Goal: Communication & Community: Share content

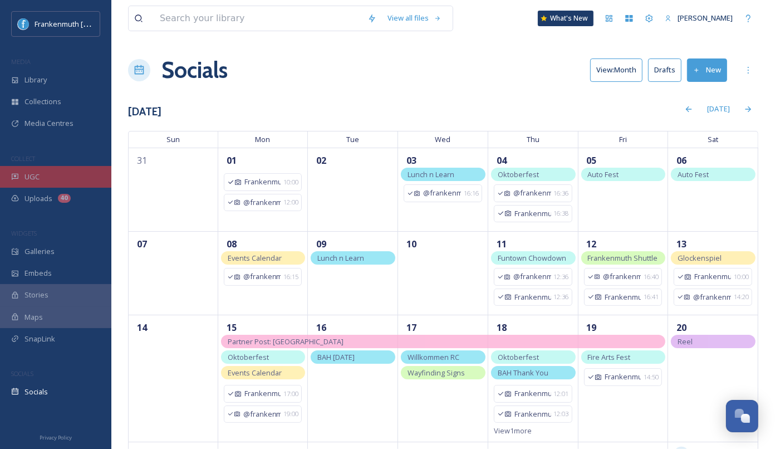
click at [82, 181] on div "UGC" at bounding box center [55, 177] width 111 height 22
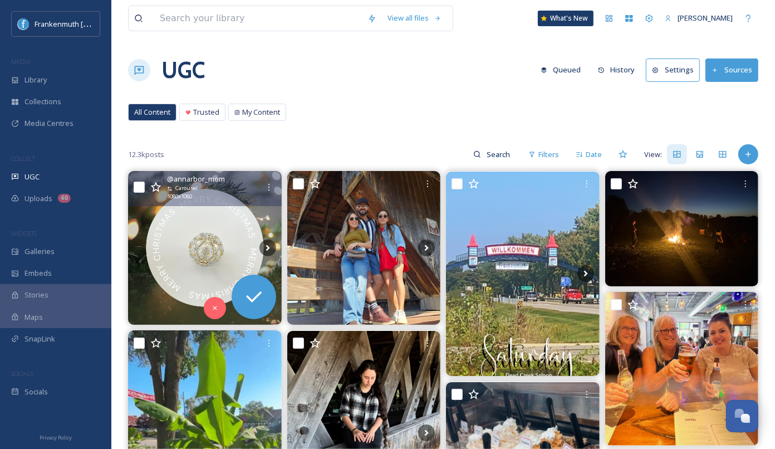
click at [192, 247] on img at bounding box center [205, 248] width 154 height 154
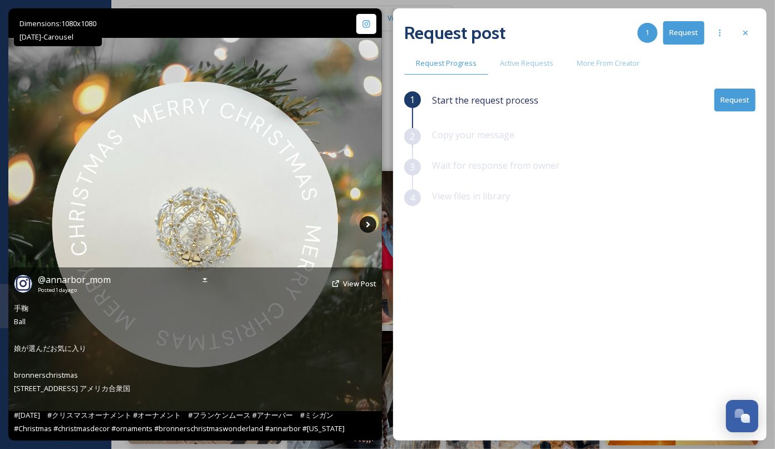
click at [375, 216] on icon at bounding box center [367, 224] width 17 height 17
click at [368, 223] on icon at bounding box center [368, 224] width 4 height 6
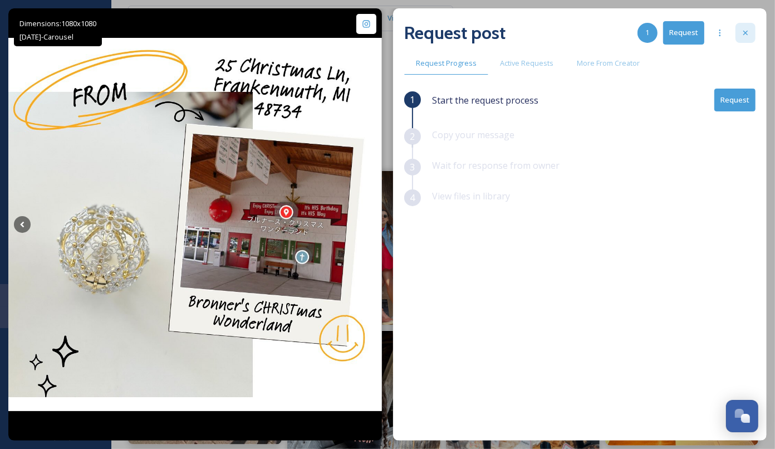
click at [741, 32] on icon at bounding box center [745, 32] width 9 height 9
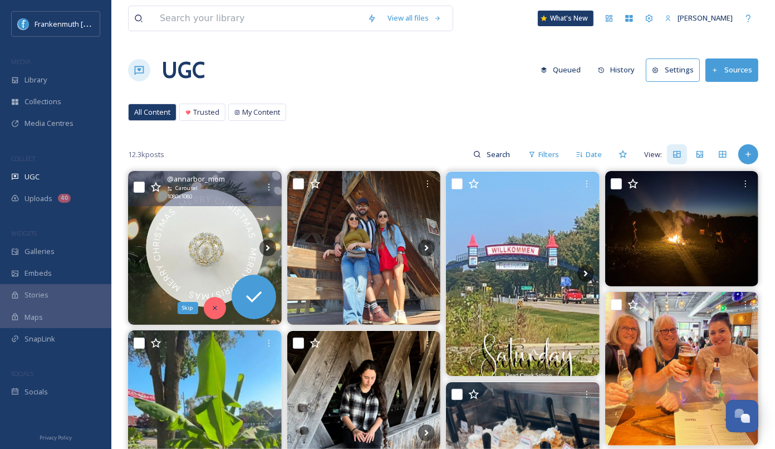
click at [222, 303] on div "Skip" at bounding box center [215, 308] width 22 height 22
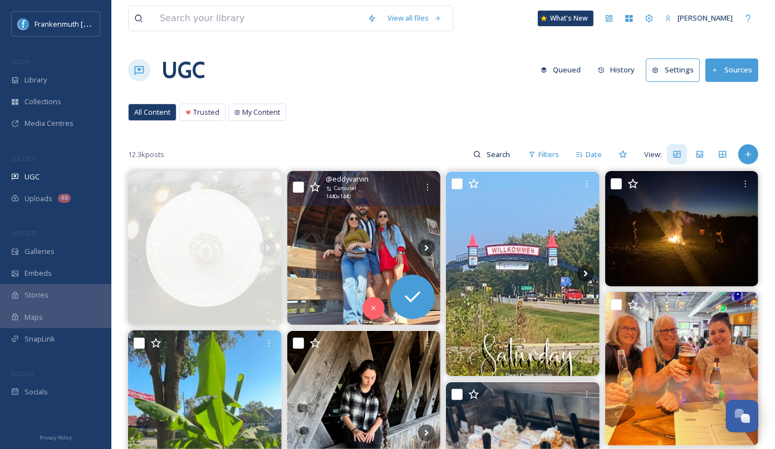
click at [321, 263] on img at bounding box center [364, 248] width 154 height 154
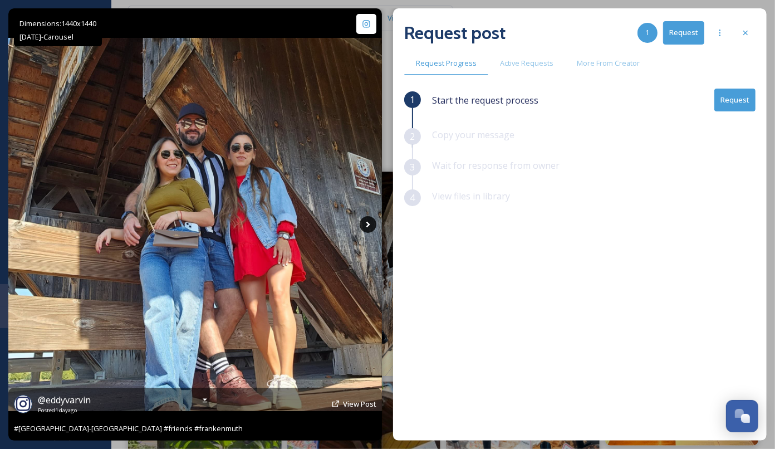
click at [375, 224] on icon at bounding box center [367, 224] width 17 height 17
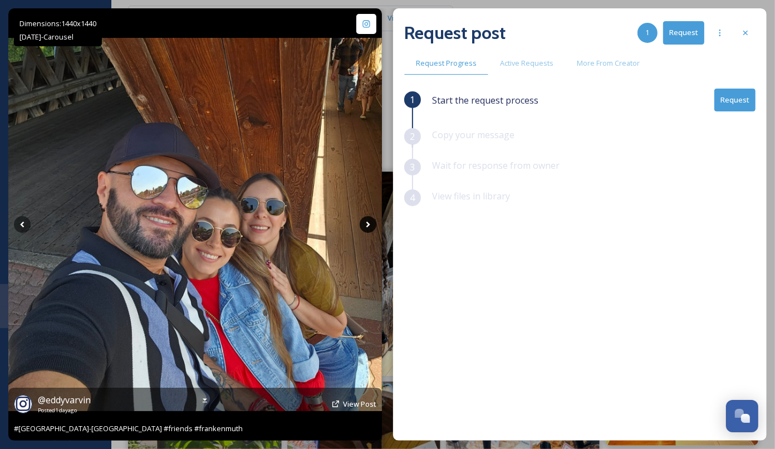
click at [371, 224] on icon at bounding box center [367, 224] width 17 height 17
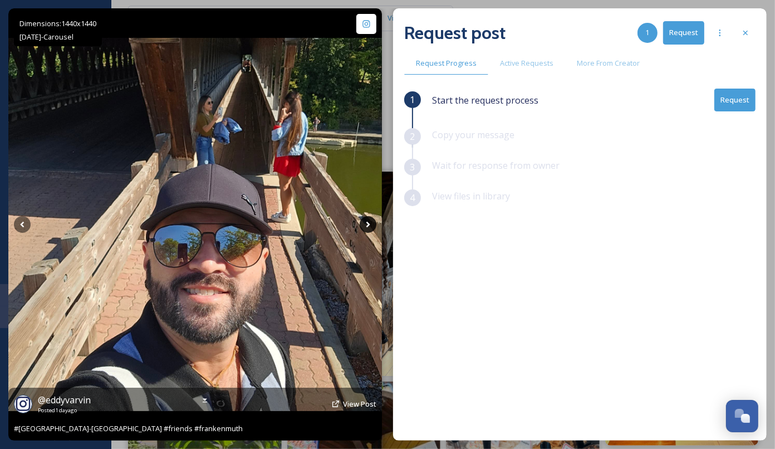
click at [371, 224] on icon at bounding box center [367, 224] width 17 height 17
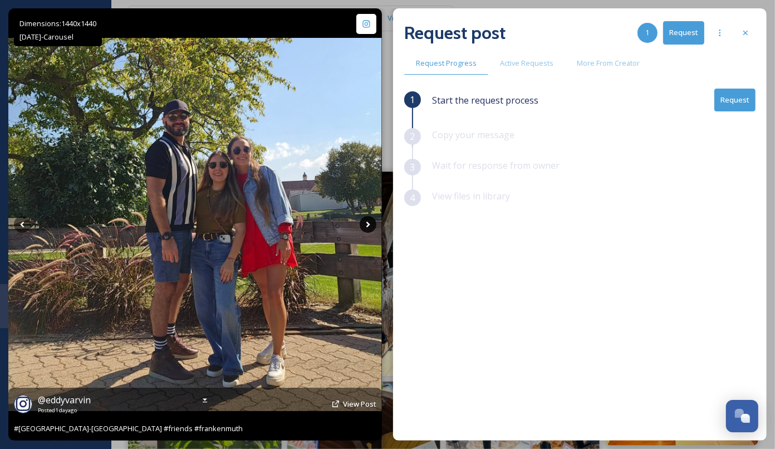
click at [372, 224] on icon at bounding box center [367, 224] width 17 height 17
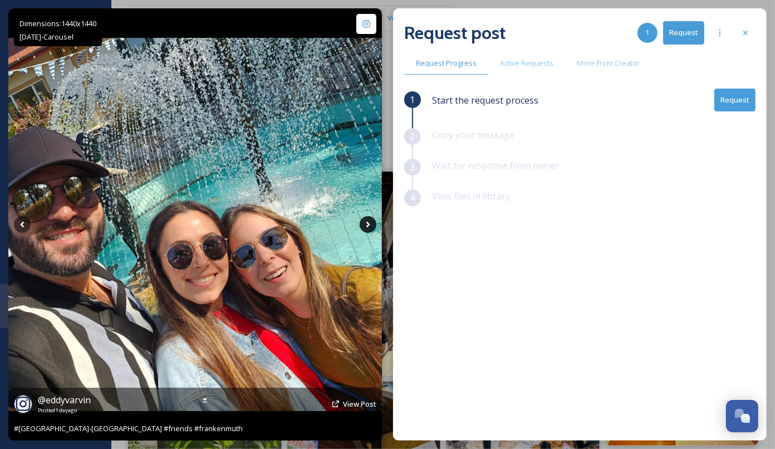
click at [372, 224] on icon at bounding box center [367, 224] width 17 height 17
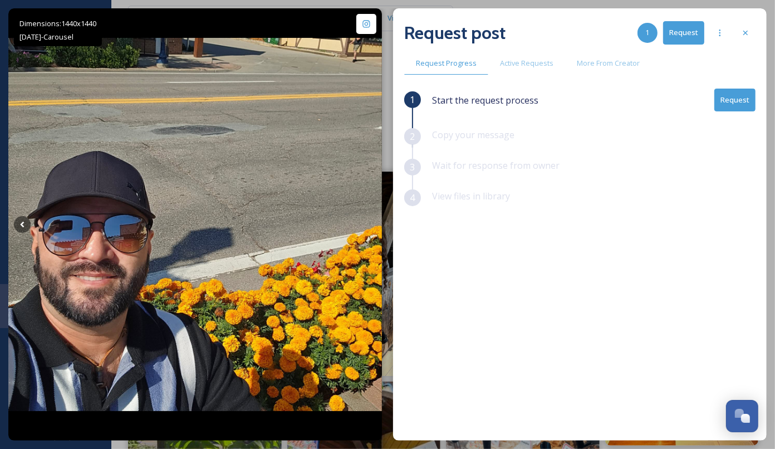
click at [727, 102] on button "Request" at bounding box center [734, 99] width 41 height 23
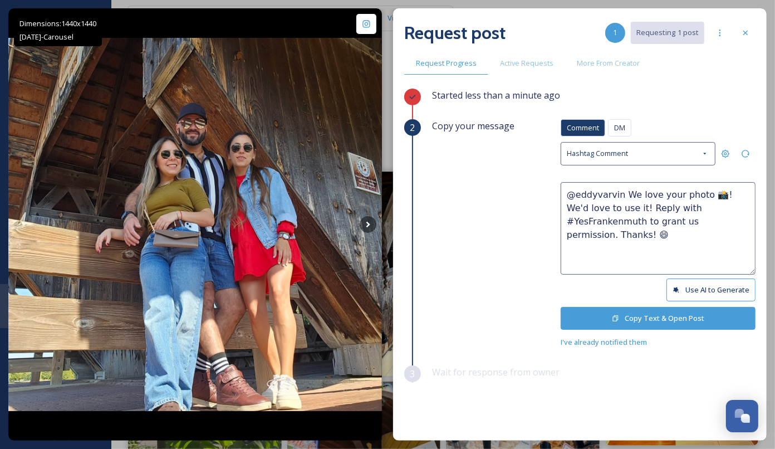
click at [697, 196] on textarea "@eddyvarvin We love your photo 📸! We'd love to use it! Reply with #YesFrankenmu…" at bounding box center [657, 228] width 195 height 92
click at [617, 207] on textarea "@eddyvarvin We love your photos 📸! We'd love to use it! Reply with #YesFrankenm…" at bounding box center [657, 228] width 195 height 92
type textarea "@eddyvarvin We love your photos 📸! We'd love to use them! Reply with #YesFranke…"
click at [665, 318] on button "Copy Text & Open Post" at bounding box center [657, 318] width 195 height 23
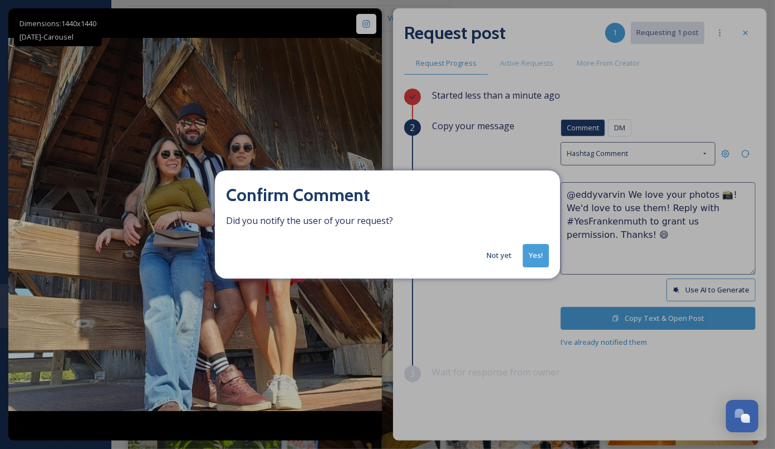
click at [540, 257] on button "Yes!" at bounding box center [536, 255] width 26 height 23
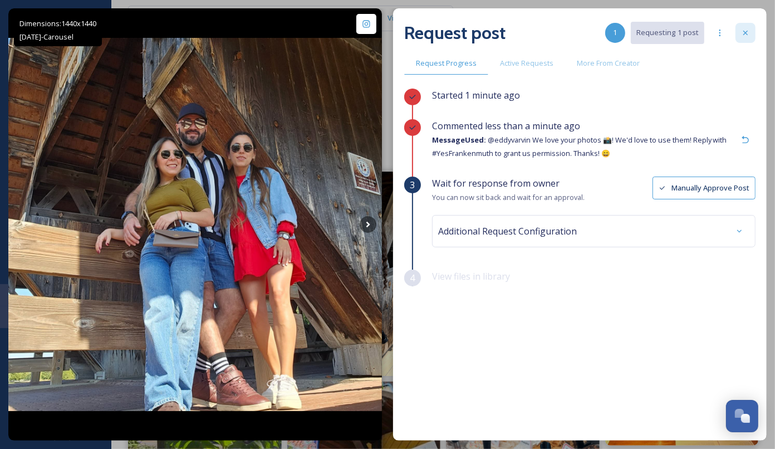
click at [742, 30] on icon at bounding box center [745, 32] width 9 height 9
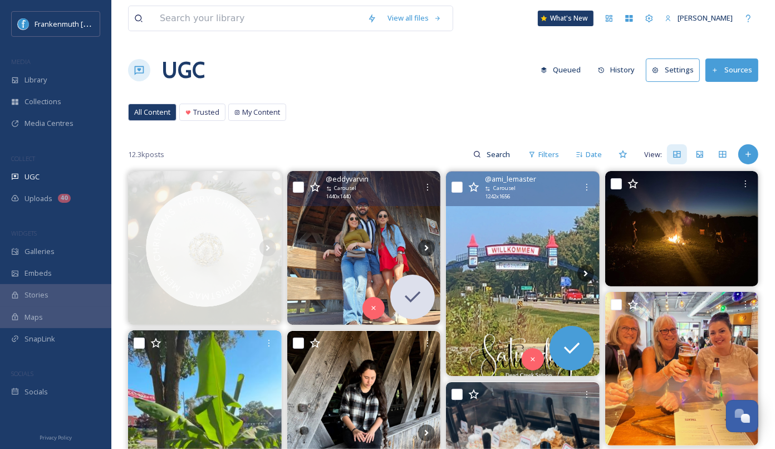
click at [554, 282] on img at bounding box center [523, 273] width 154 height 204
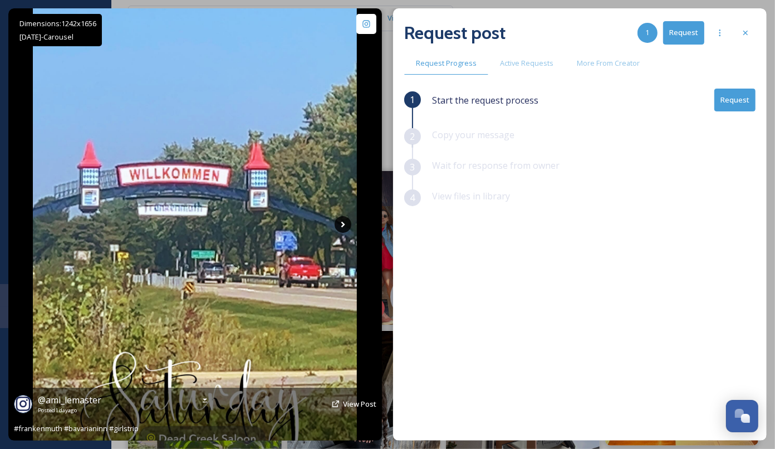
click at [343, 220] on icon at bounding box center [342, 224] width 17 height 17
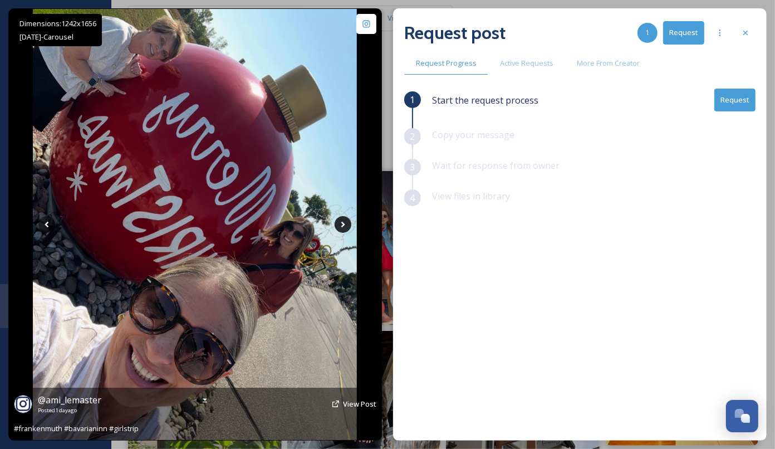
click at [343, 220] on icon at bounding box center [342, 224] width 17 height 17
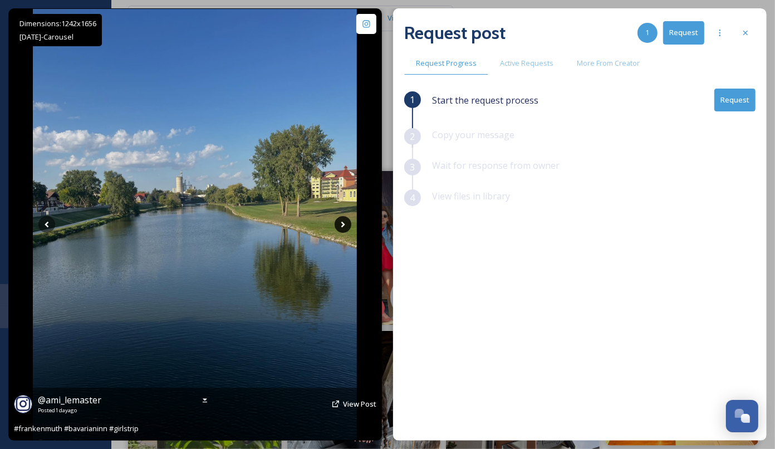
click at [343, 220] on icon at bounding box center [342, 224] width 17 height 17
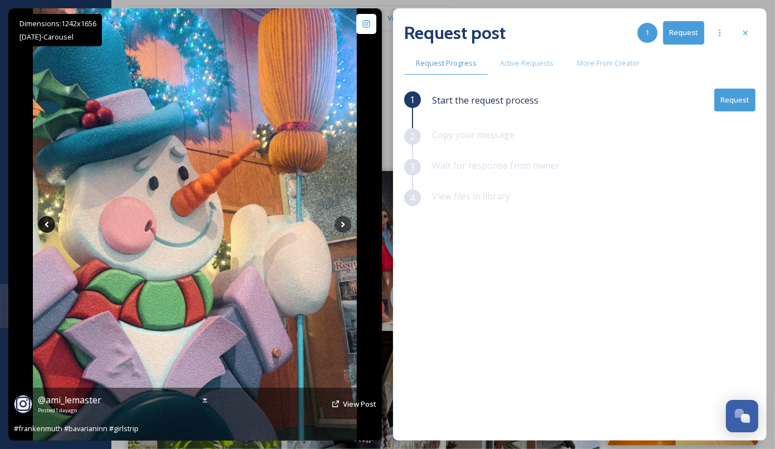
click at [41, 222] on icon at bounding box center [46, 224] width 17 height 17
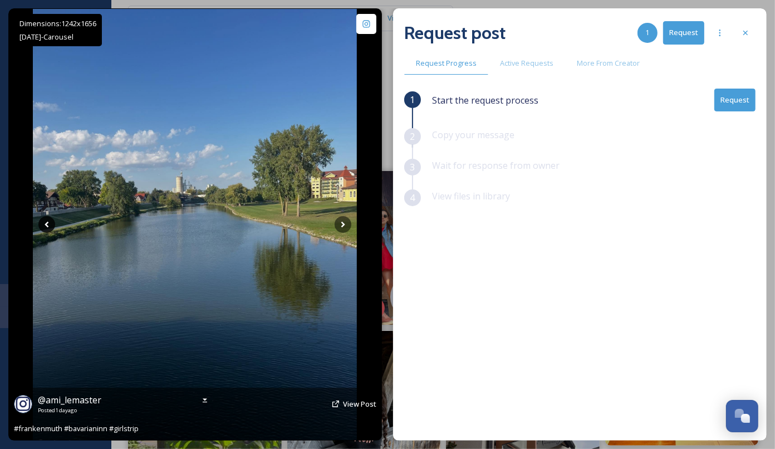
click at [41, 222] on icon at bounding box center [46, 224] width 17 height 17
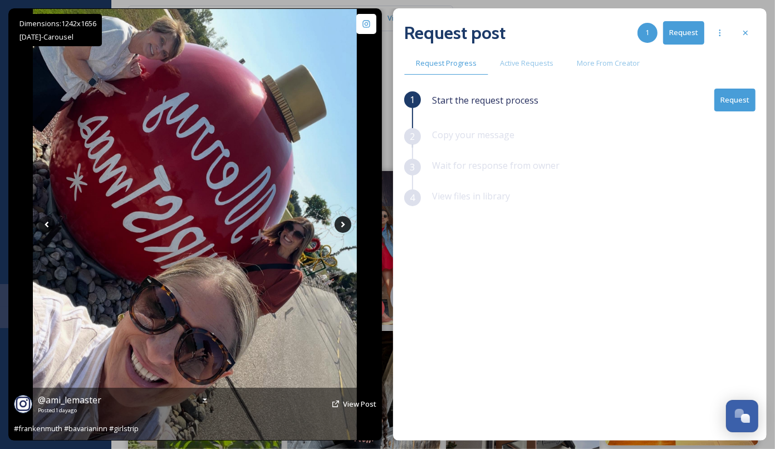
click at [339, 226] on icon at bounding box center [342, 224] width 17 height 17
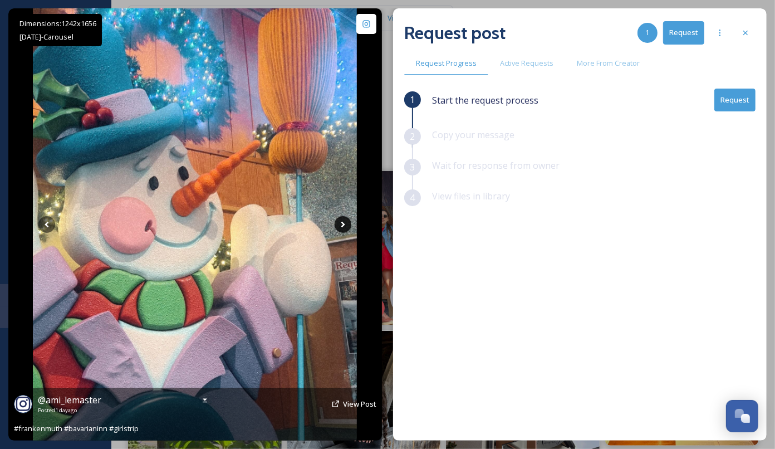
click at [339, 226] on icon at bounding box center [342, 224] width 17 height 17
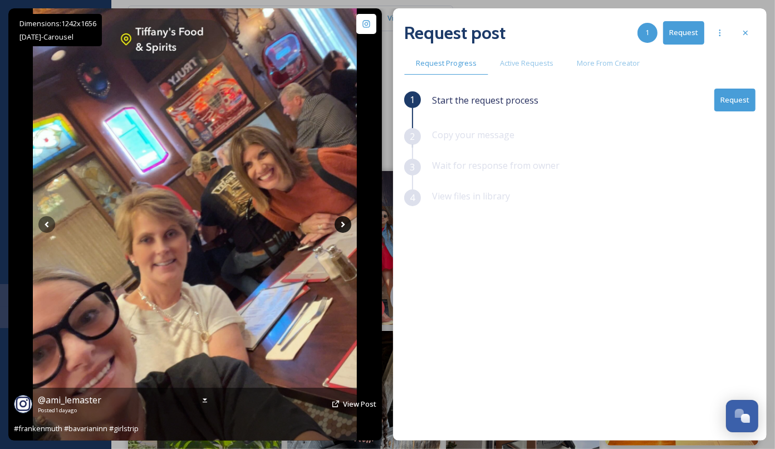
click at [339, 226] on icon at bounding box center [342, 224] width 17 height 17
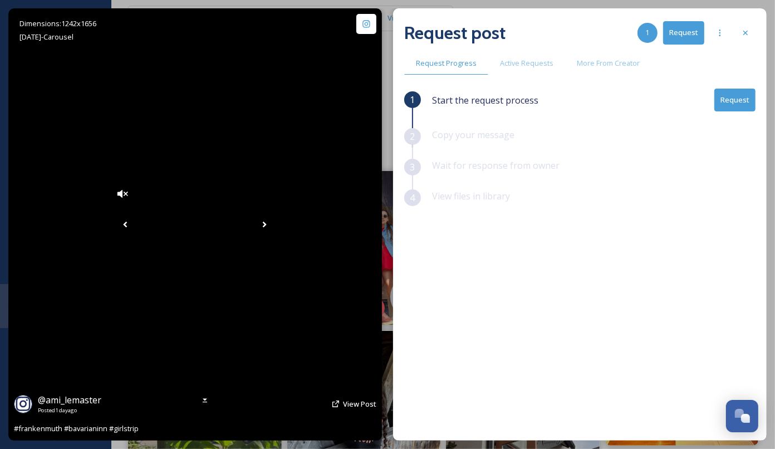
click at [273, 226] on icon at bounding box center [264, 224] width 17 height 17
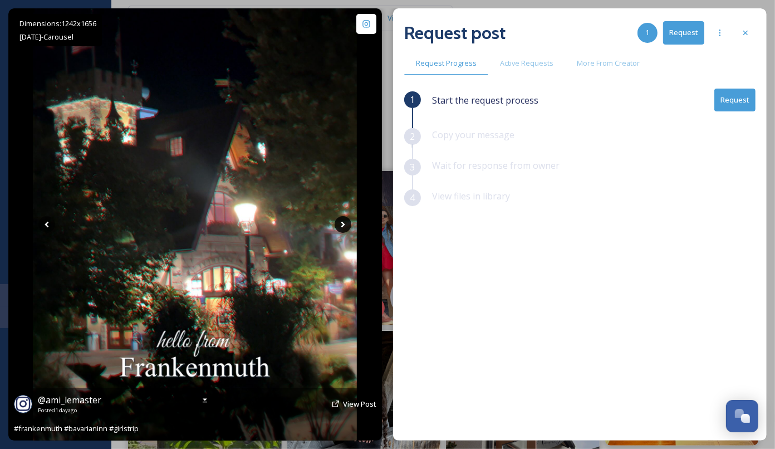
click at [347, 223] on icon at bounding box center [342, 224] width 17 height 17
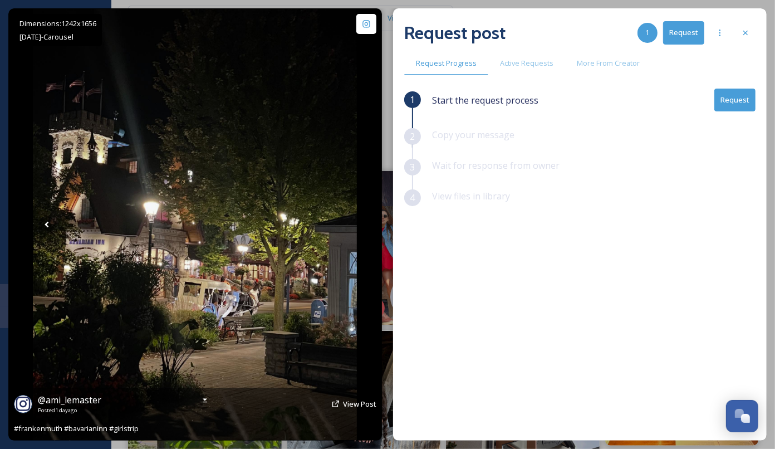
click at [347, 223] on icon at bounding box center [342, 224] width 17 height 17
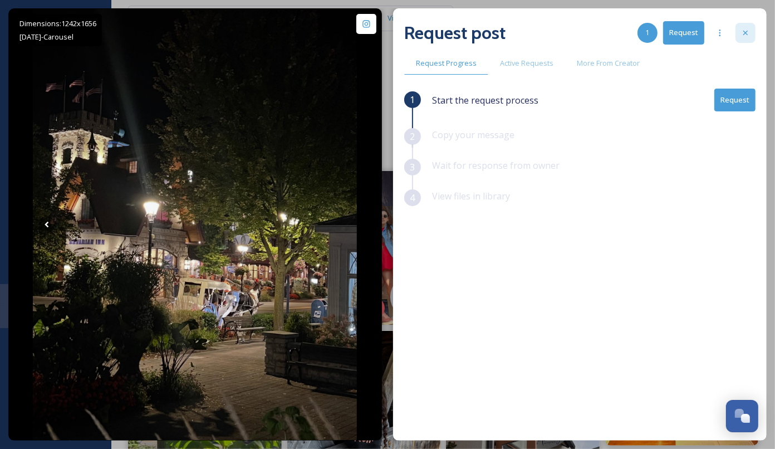
click at [747, 32] on icon at bounding box center [745, 32] width 9 height 9
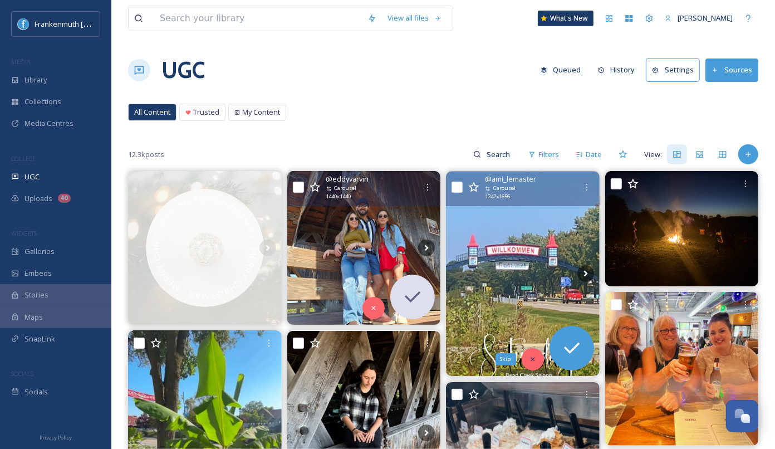
click at [532, 356] on icon at bounding box center [533, 359] width 8 height 8
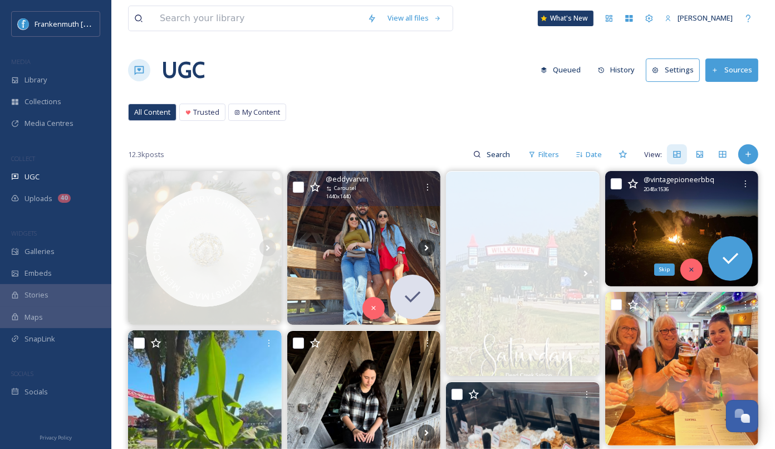
click at [687, 265] on icon at bounding box center [691, 269] width 8 height 8
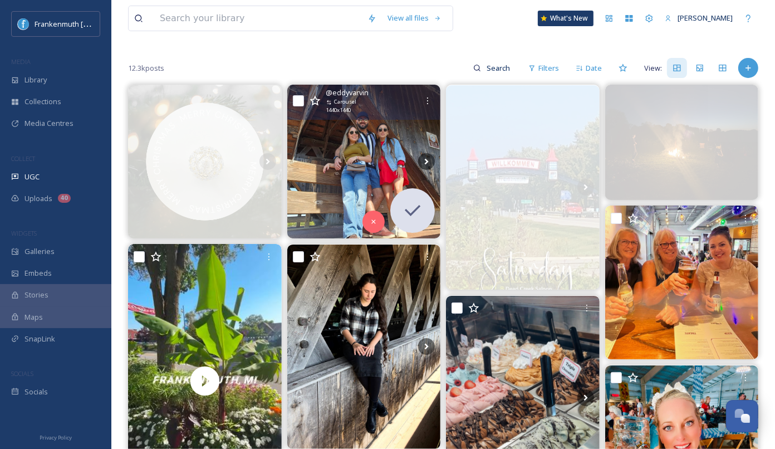
scroll to position [89, 0]
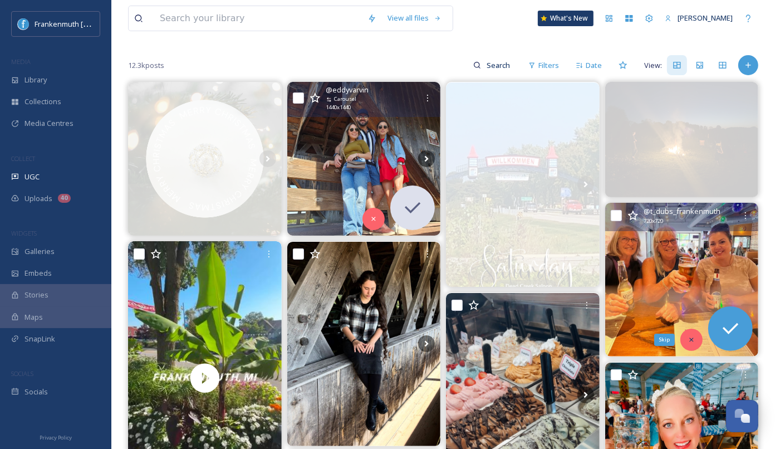
click at [685, 343] on div "Skip" at bounding box center [691, 339] width 22 height 22
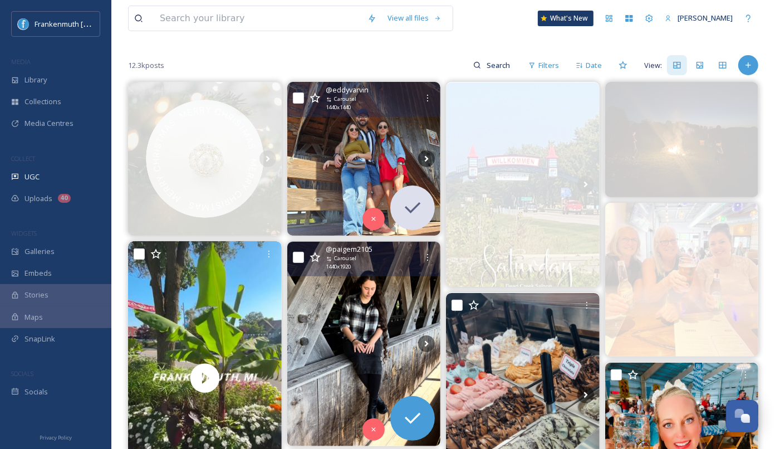
click at [369, 342] on img at bounding box center [364, 344] width 154 height 204
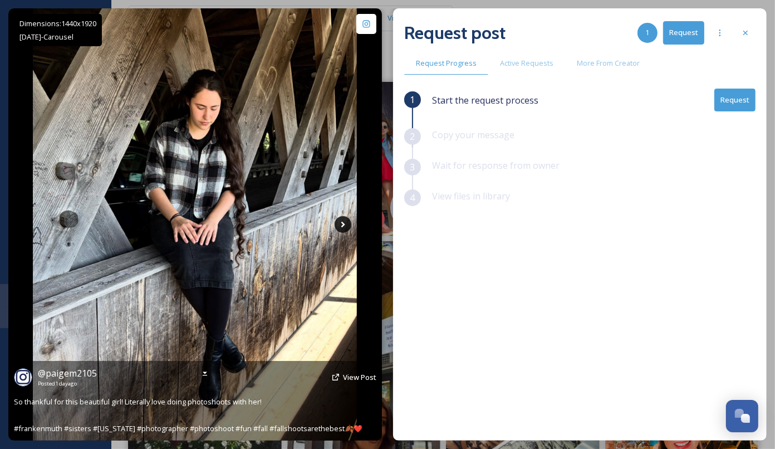
click at [342, 219] on icon at bounding box center [342, 224] width 17 height 17
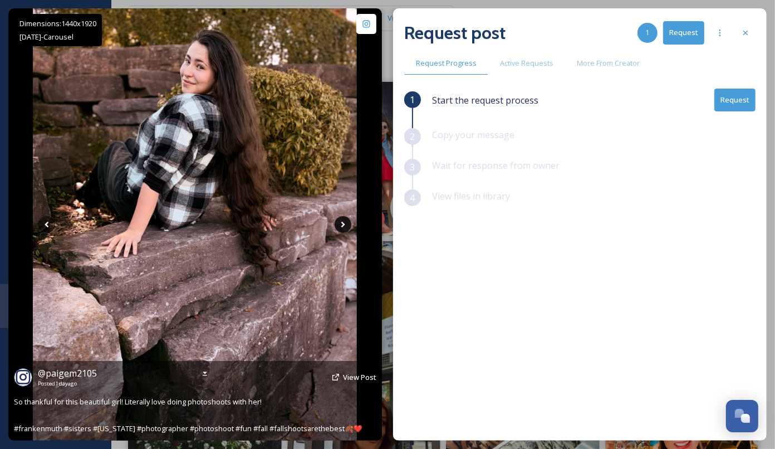
click at [342, 220] on icon at bounding box center [342, 224] width 17 height 17
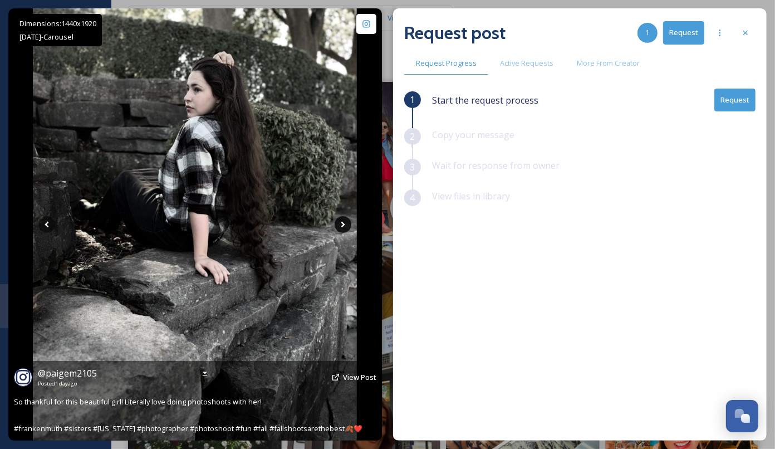
click at [342, 220] on icon at bounding box center [342, 224] width 17 height 17
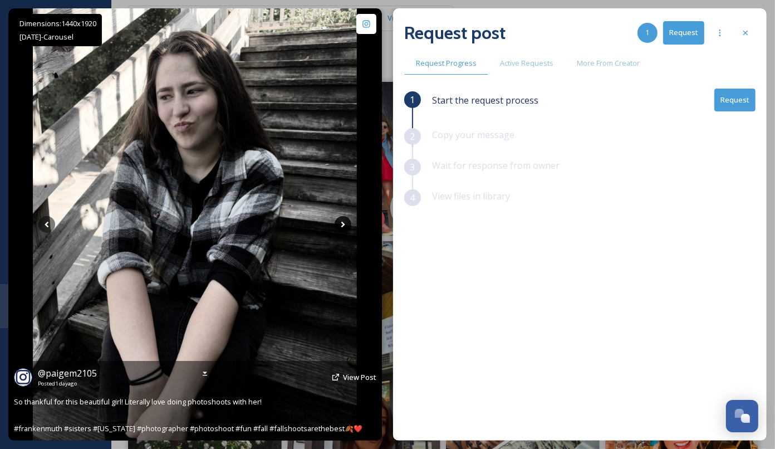
click at [342, 220] on icon at bounding box center [342, 224] width 17 height 17
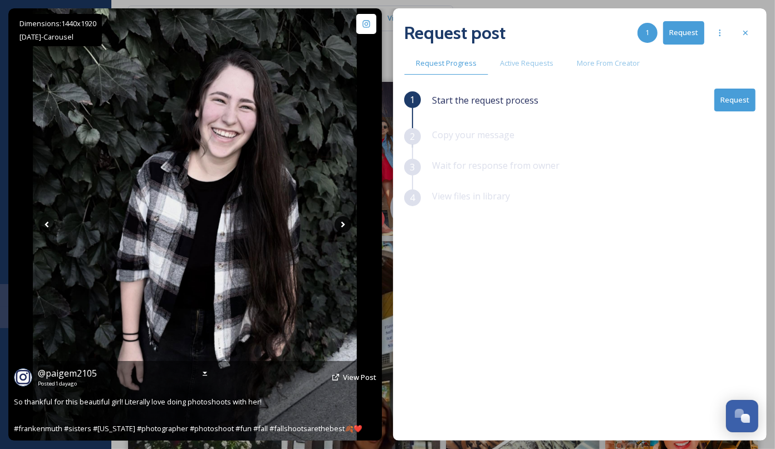
click at [342, 220] on icon at bounding box center [342, 224] width 17 height 17
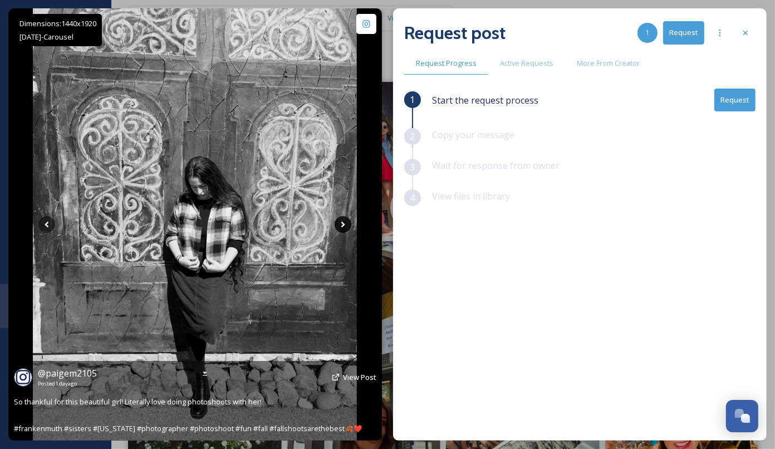
click at [342, 220] on icon at bounding box center [342, 224] width 17 height 17
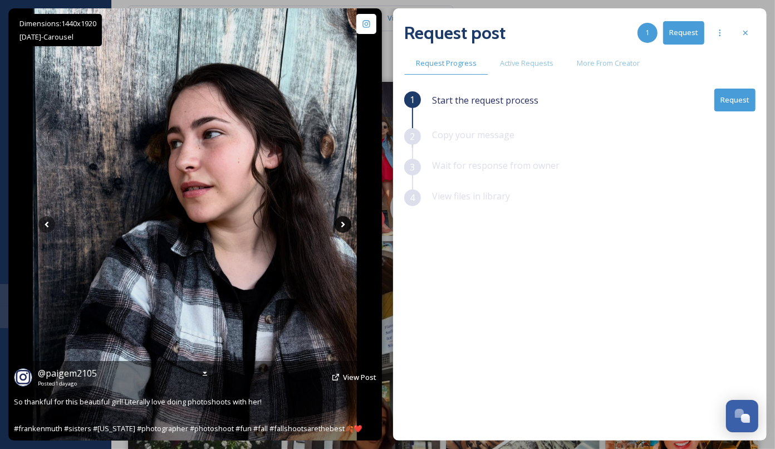
click at [342, 220] on icon at bounding box center [342, 224] width 17 height 17
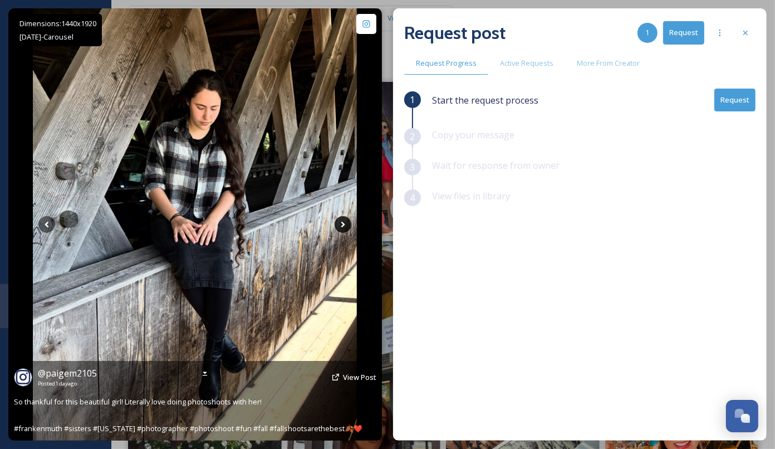
click at [342, 220] on icon at bounding box center [342, 224] width 17 height 17
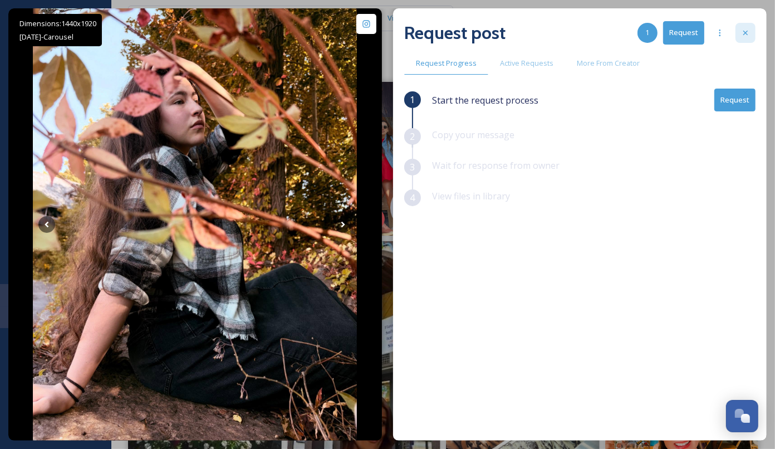
click at [741, 33] on icon at bounding box center [745, 32] width 9 height 9
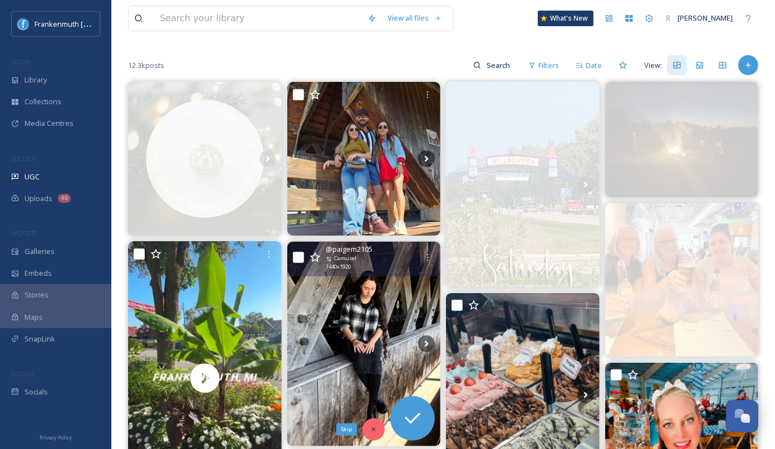
click at [375, 421] on div "Skip" at bounding box center [373, 429] width 22 height 22
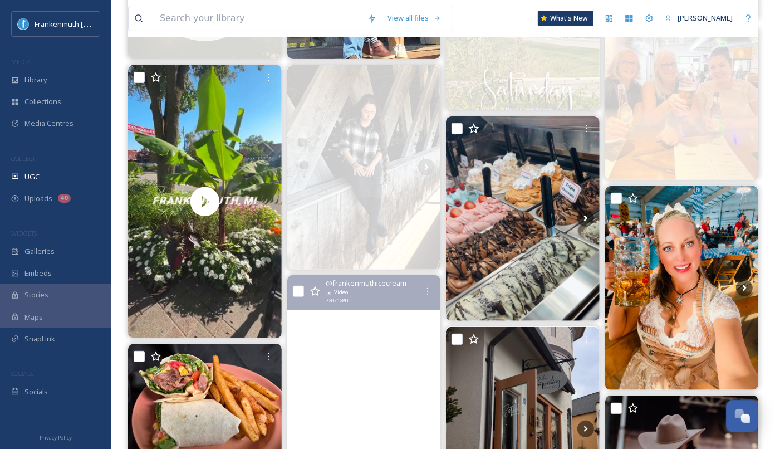
scroll to position [267, 0]
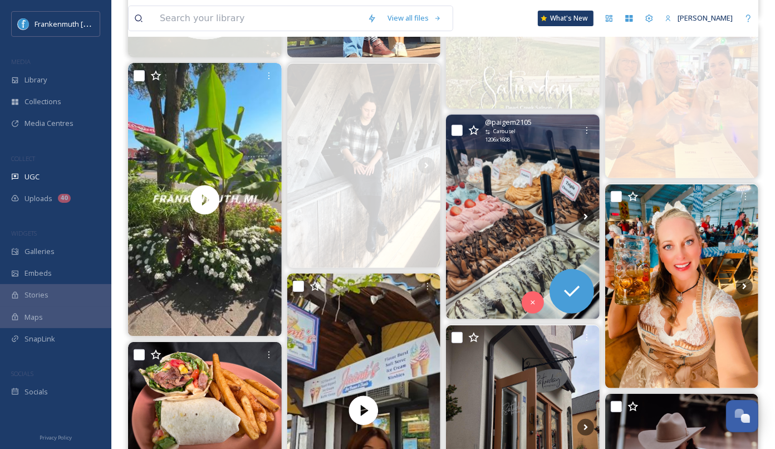
click at [541, 241] on img at bounding box center [523, 217] width 154 height 204
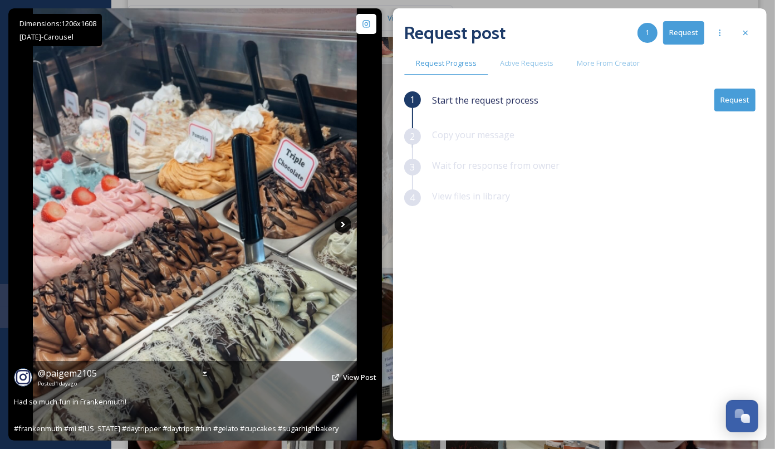
click at [342, 221] on icon at bounding box center [342, 224] width 17 height 17
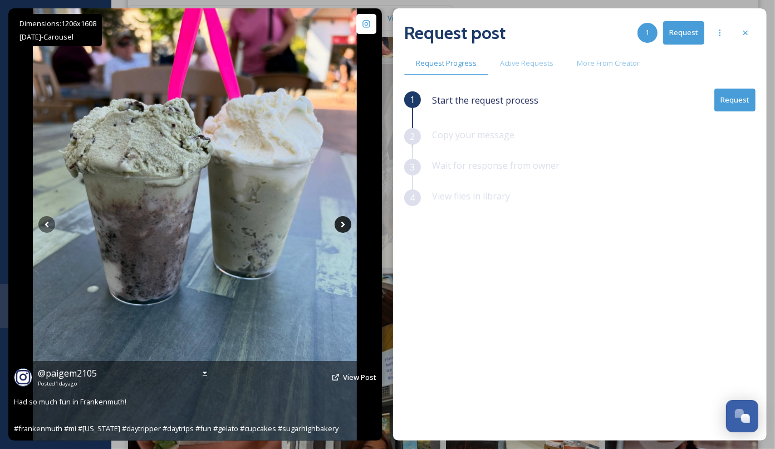
click at [342, 221] on icon at bounding box center [342, 224] width 17 height 17
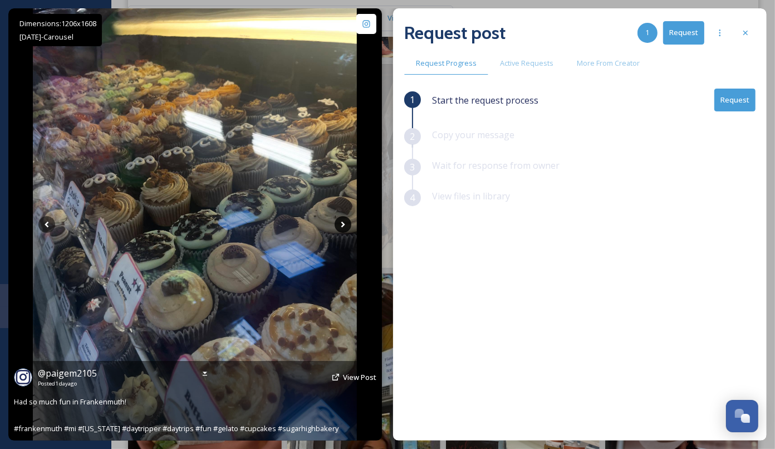
click at [342, 221] on icon at bounding box center [342, 224] width 17 height 17
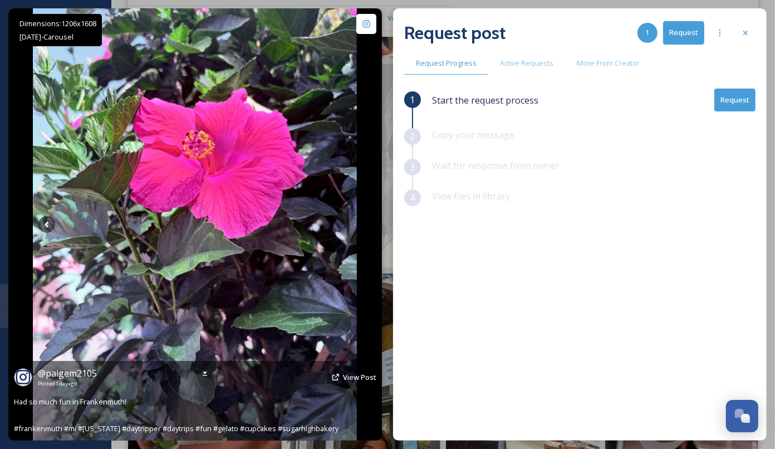
click at [342, 221] on icon at bounding box center [342, 224] width 17 height 17
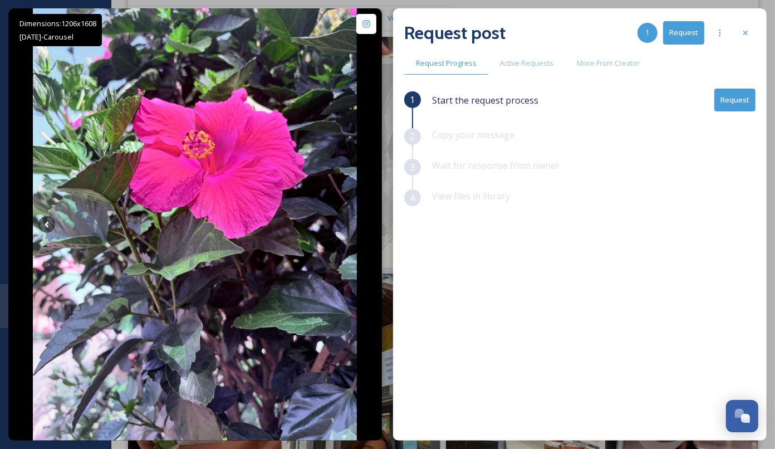
click at [733, 40] on div "Request post 1 Request" at bounding box center [579, 32] width 351 height 27
click at [743, 38] on div at bounding box center [745, 33] width 20 height 20
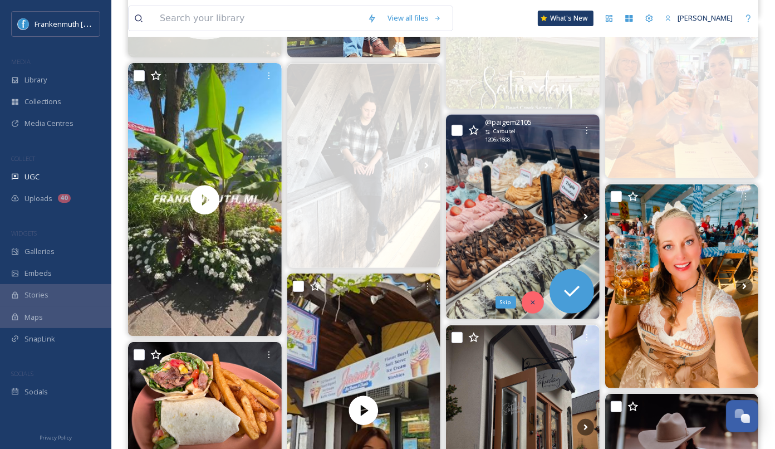
click at [539, 297] on div "Skip" at bounding box center [532, 302] width 22 height 22
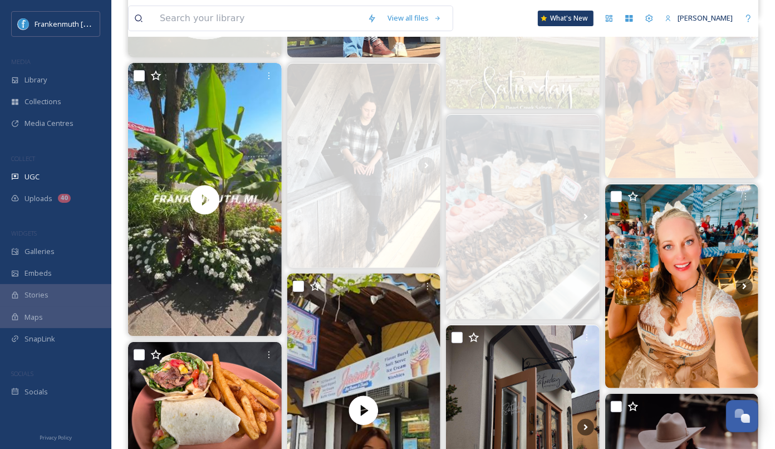
scroll to position [418, 0]
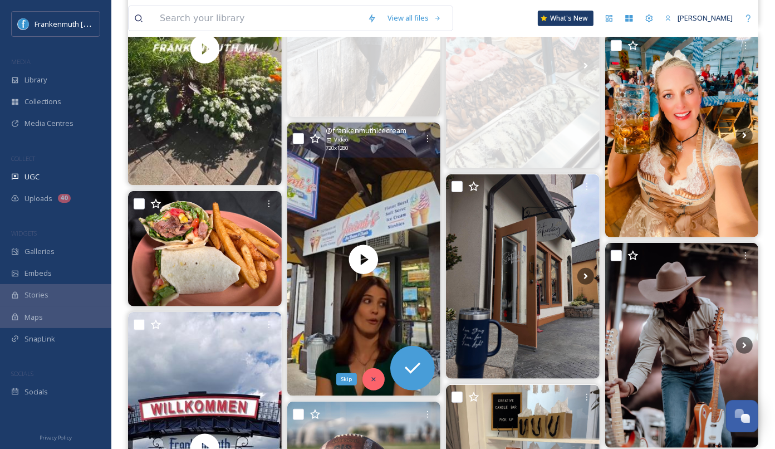
click at [372, 375] on icon at bounding box center [373, 379] width 8 height 8
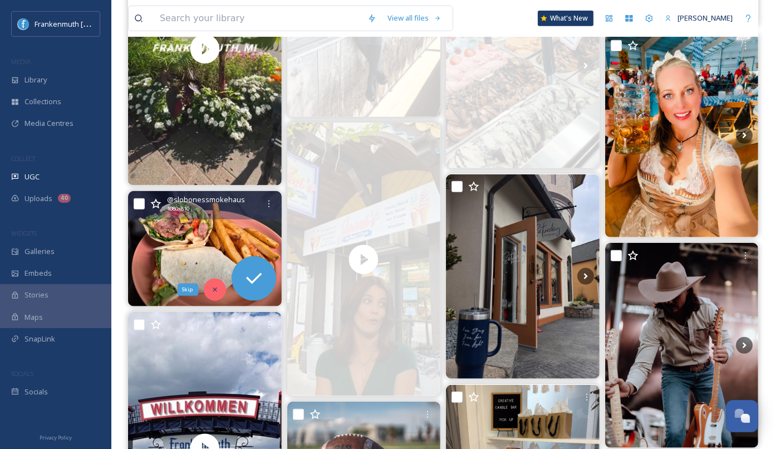
click at [216, 298] on div "Skip" at bounding box center [215, 289] width 22 height 22
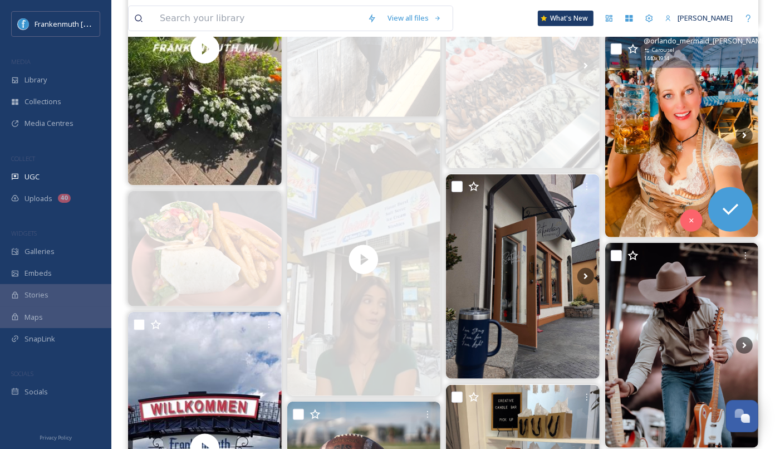
click at [684, 134] on img at bounding box center [682, 135] width 154 height 204
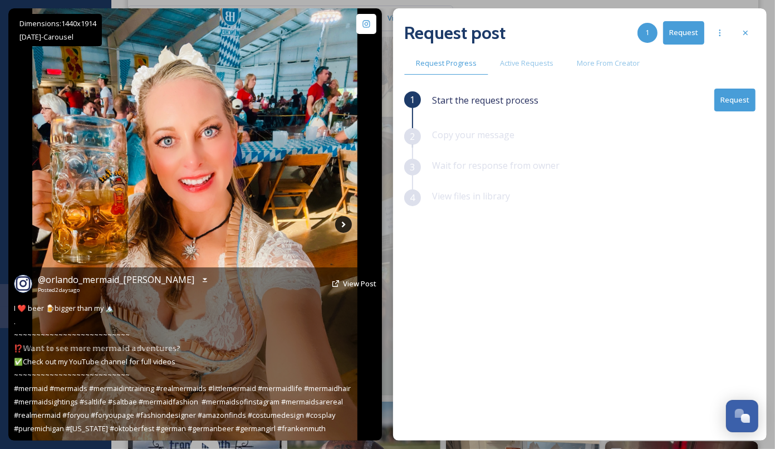
click at [343, 219] on icon at bounding box center [343, 224] width 17 height 17
click at [343, 223] on icon at bounding box center [344, 224] width 4 height 6
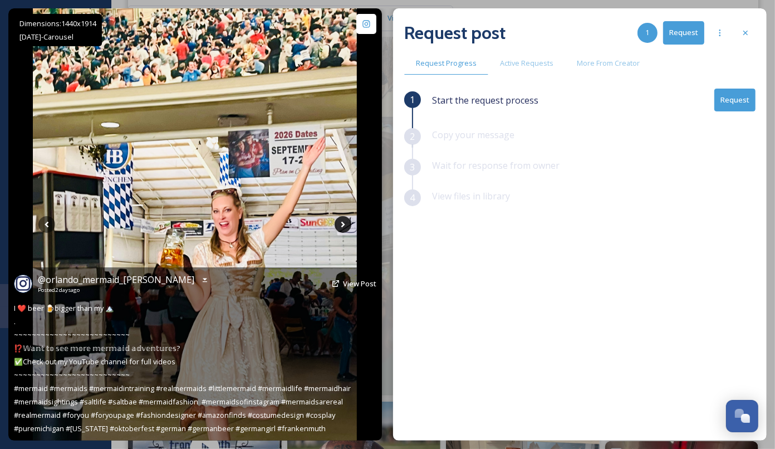
click at [343, 224] on icon at bounding box center [343, 224] width 4 height 6
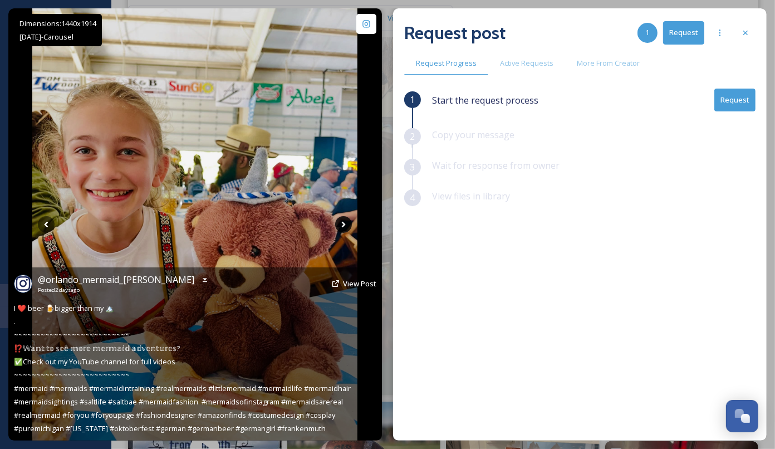
click at [343, 224] on icon at bounding box center [343, 224] width 17 height 17
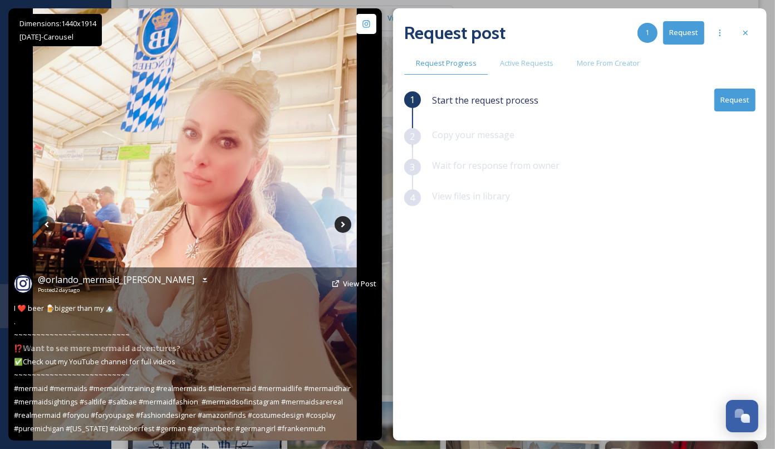
click at [343, 222] on icon at bounding box center [342, 224] width 17 height 17
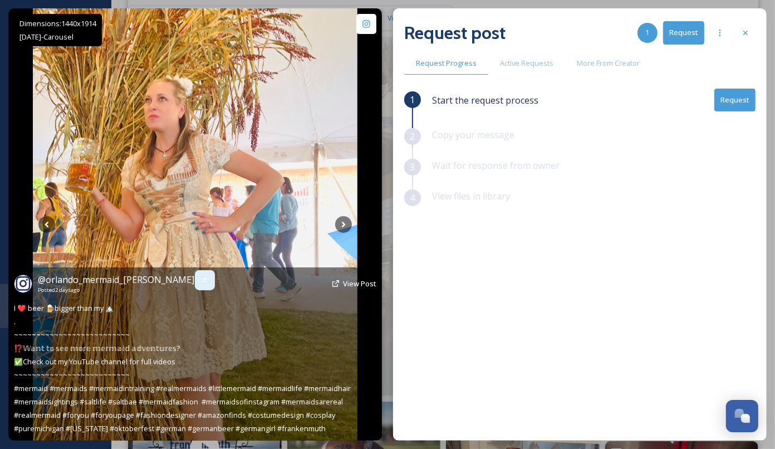
click at [212, 281] on div at bounding box center [205, 280] width 20 height 20
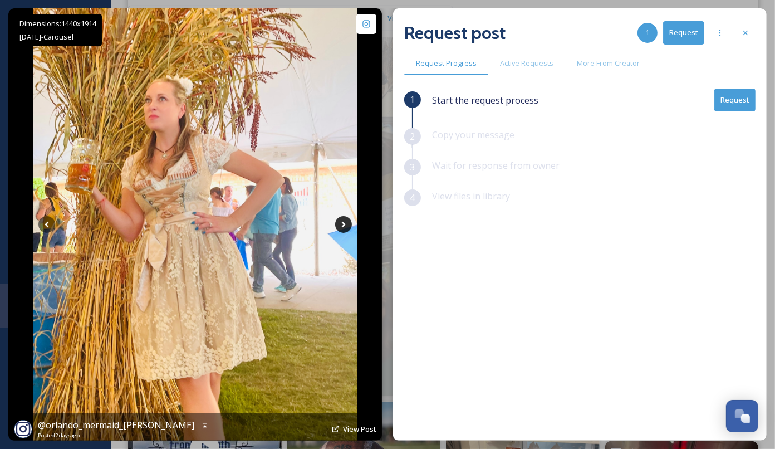
click at [345, 226] on icon at bounding box center [343, 224] width 17 height 17
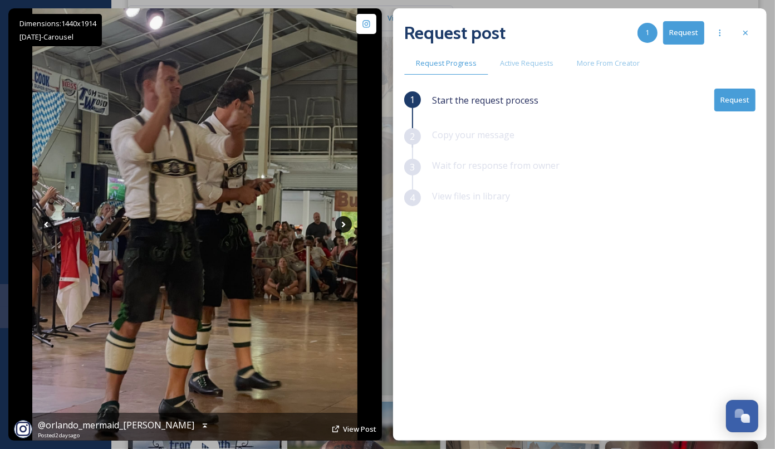
click at [345, 227] on icon at bounding box center [343, 224] width 17 height 17
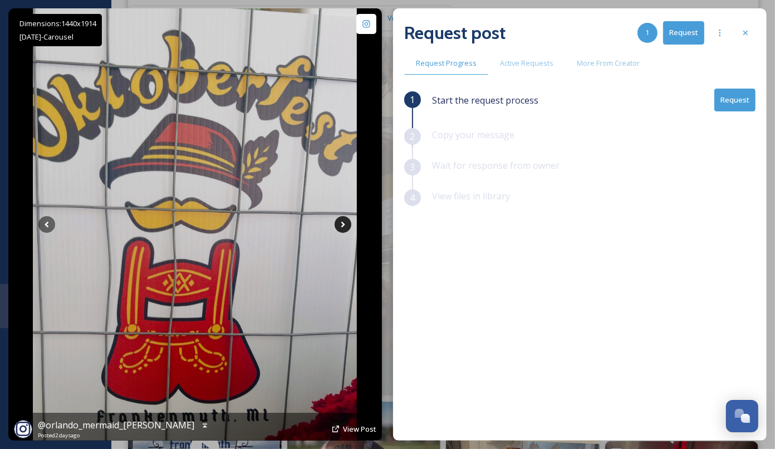
click at [345, 227] on icon at bounding box center [342, 224] width 17 height 17
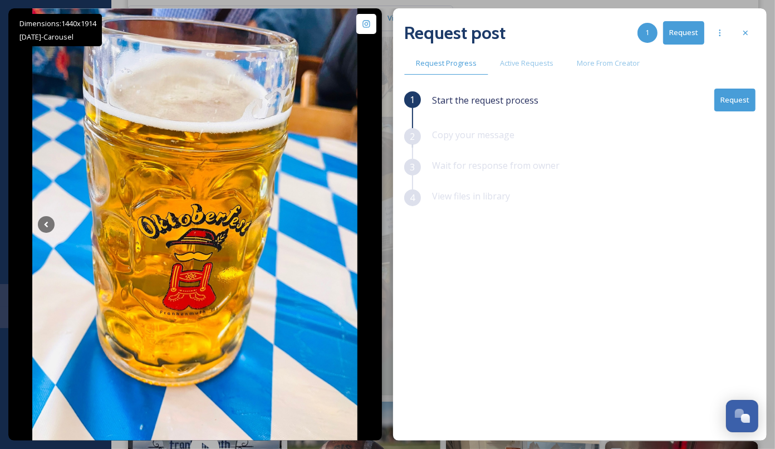
click at [731, 102] on button "Request" at bounding box center [734, 99] width 41 height 23
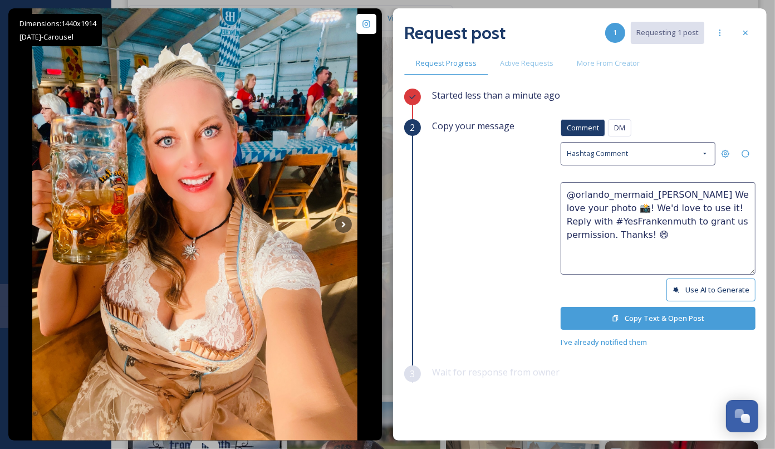
click at [588, 208] on textarea "@orlando_mermaid_[PERSON_NAME] We love your photo 📸! We'd love to use it! Reply…" at bounding box center [657, 228] width 195 height 92
click at [684, 208] on textarea "@orlando_mermaid_[PERSON_NAME] We love your photos 📸! We'd love to use it! Repl…" at bounding box center [657, 228] width 195 height 92
type textarea "@orlando_mermaid_[PERSON_NAME] We love your photos 📸! We'd love to use them! Re…"
click at [669, 307] on button "Copy Text & Open Post" at bounding box center [657, 318] width 195 height 23
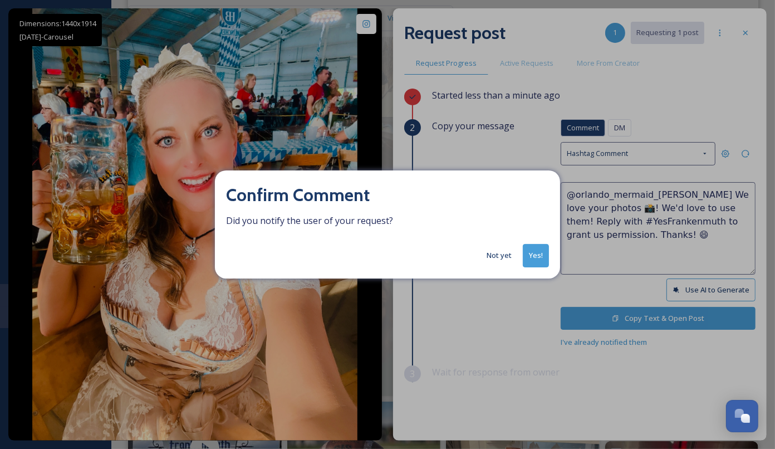
click at [543, 254] on button "Yes!" at bounding box center [536, 255] width 26 height 23
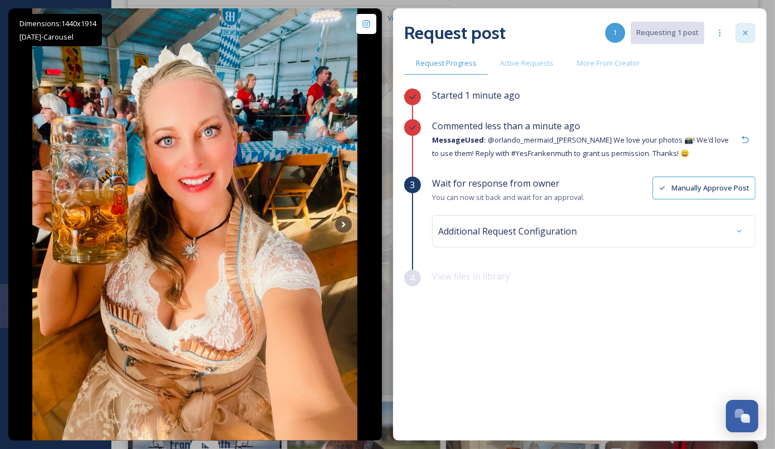
click at [749, 31] on icon at bounding box center [745, 32] width 9 height 9
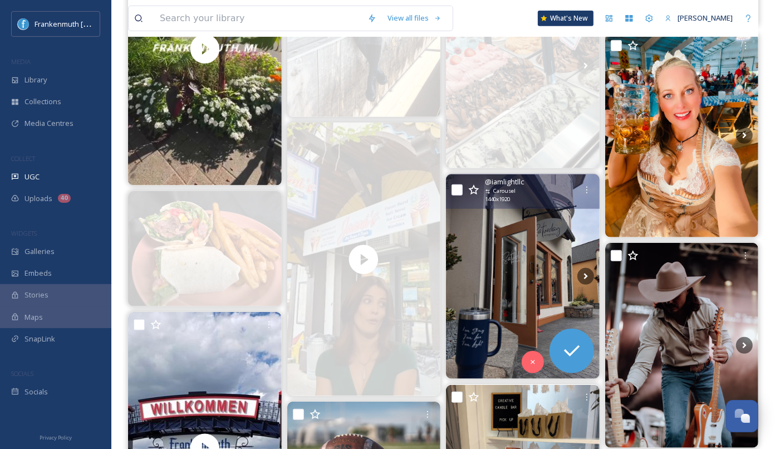
click at [521, 303] on img at bounding box center [523, 276] width 154 height 204
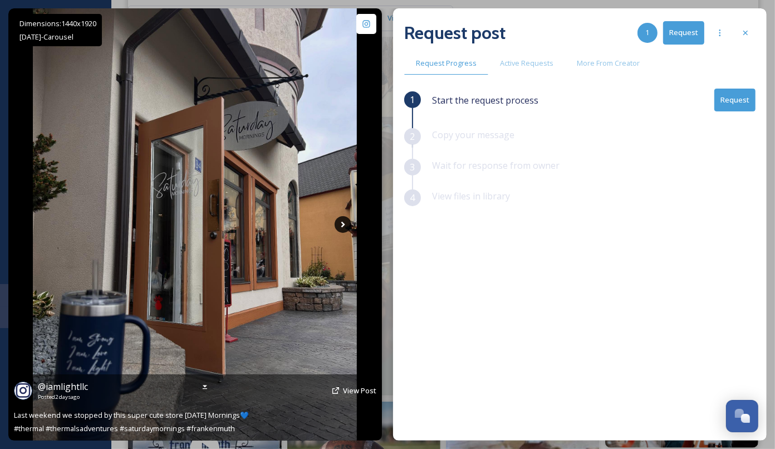
click at [348, 219] on icon at bounding box center [342, 224] width 17 height 17
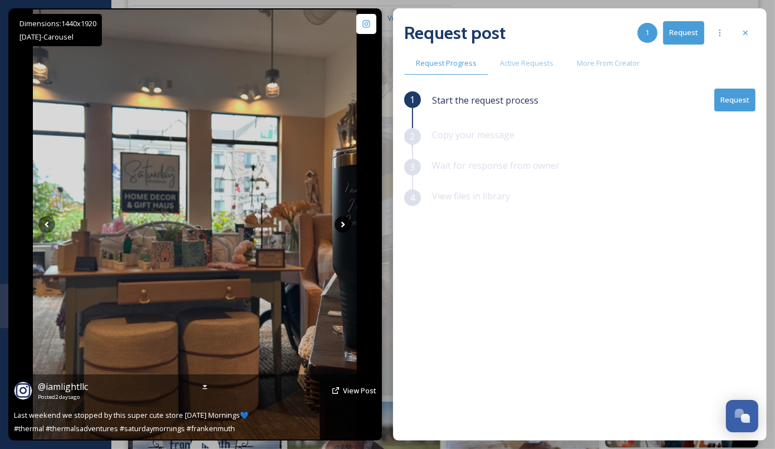
click at [346, 221] on icon at bounding box center [342, 224] width 17 height 17
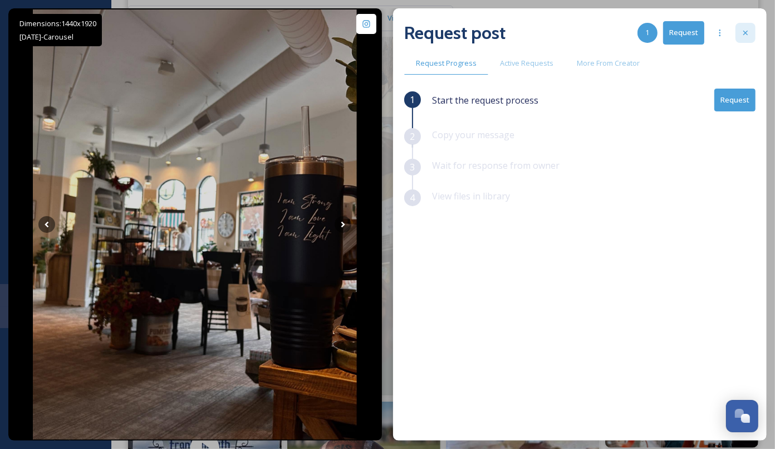
click at [742, 23] on div at bounding box center [745, 33] width 20 height 20
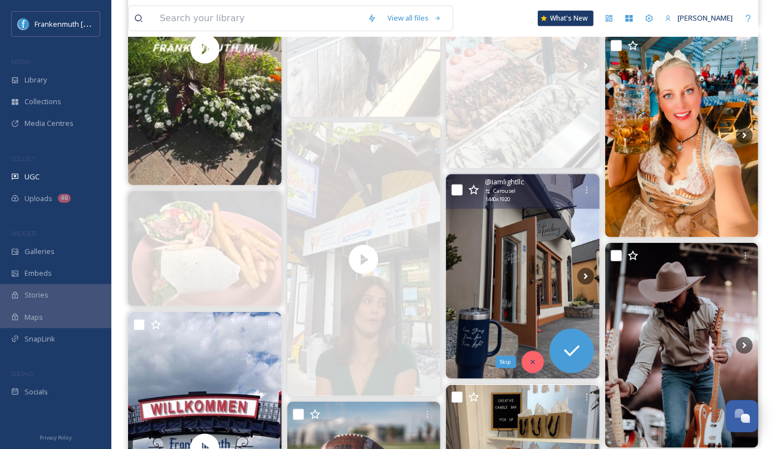
click at [529, 360] on icon at bounding box center [533, 362] width 8 height 8
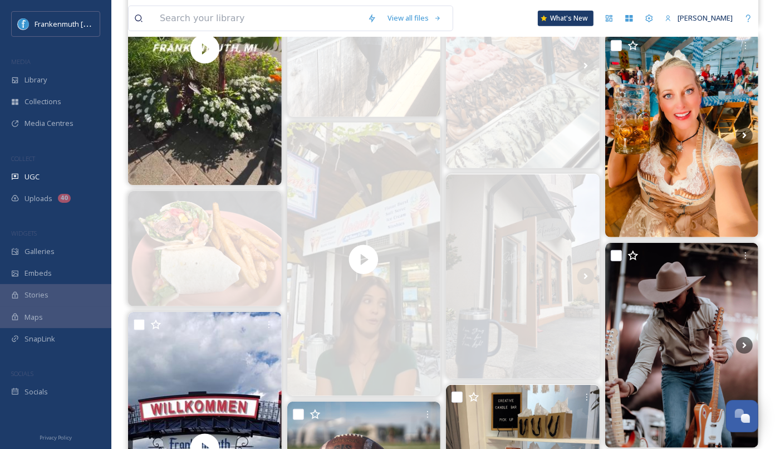
scroll to position [697, 0]
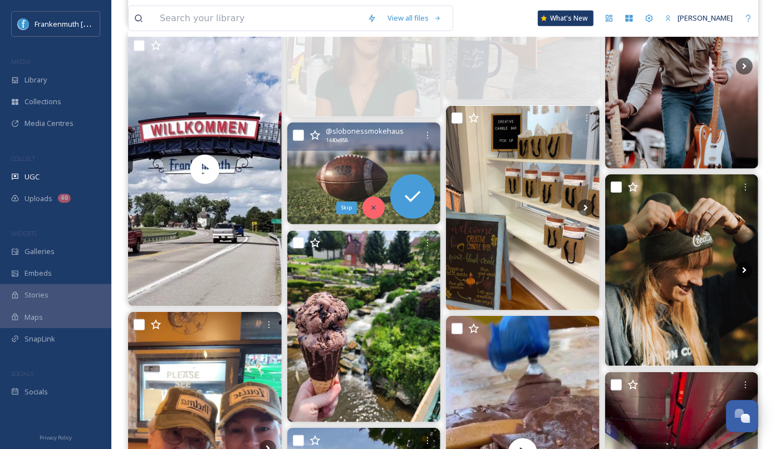
click at [375, 209] on icon at bounding box center [373, 208] width 8 height 8
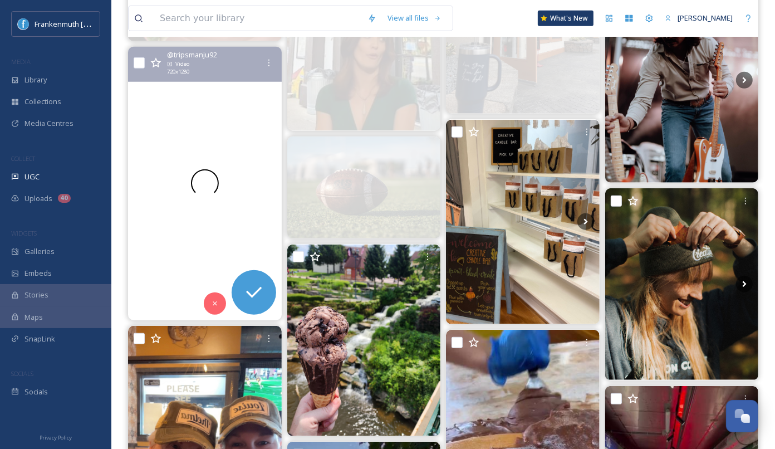
scroll to position [664, 0]
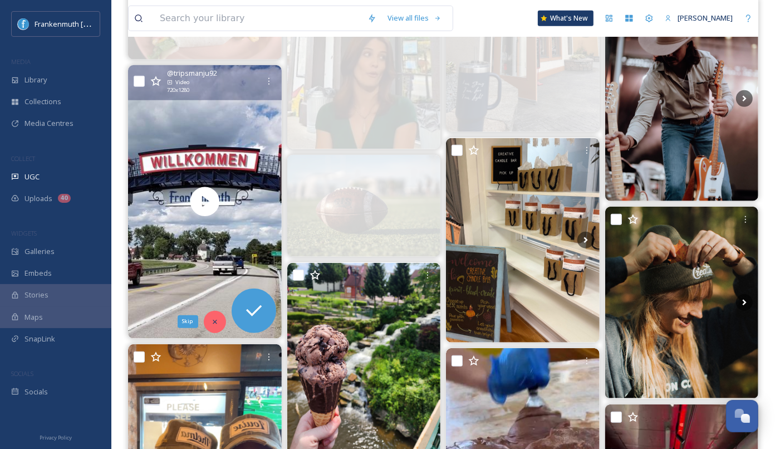
click at [210, 324] on div "Skip" at bounding box center [215, 322] width 22 height 22
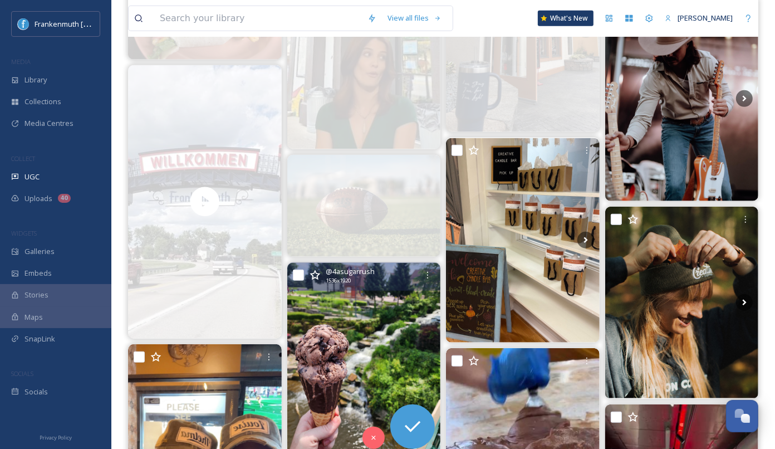
scroll to position [771, 0]
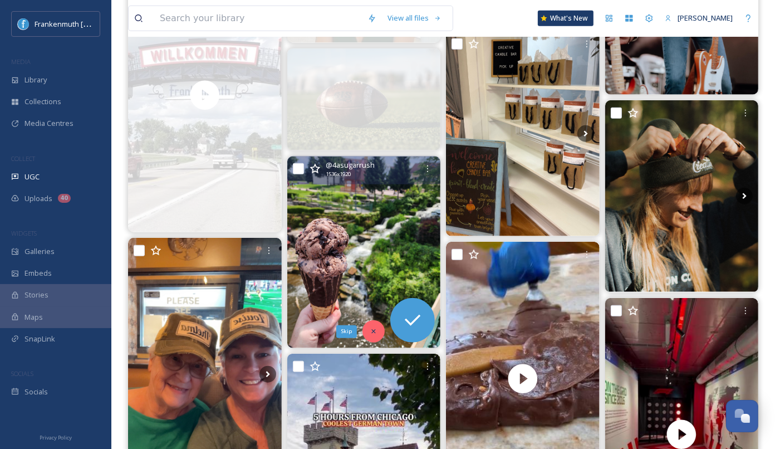
click at [372, 324] on div "Skip" at bounding box center [373, 331] width 22 height 22
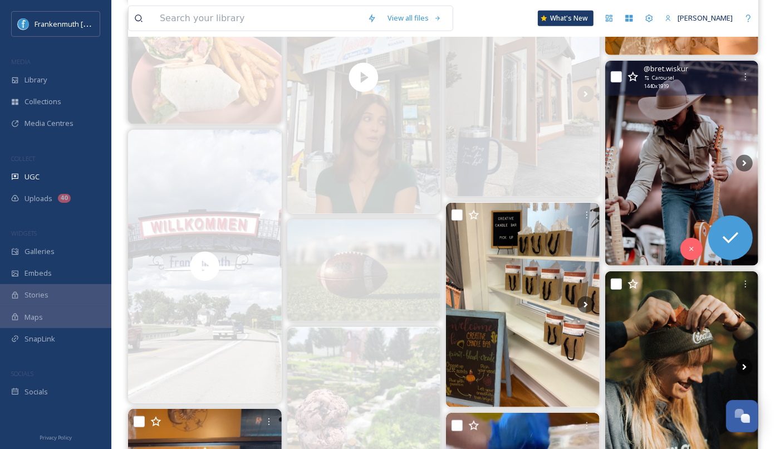
scroll to position [599, 0]
click at [743, 166] on icon at bounding box center [744, 163] width 17 height 17
click at [744, 163] on icon at bounding box center [744, 164] width 4 height 6
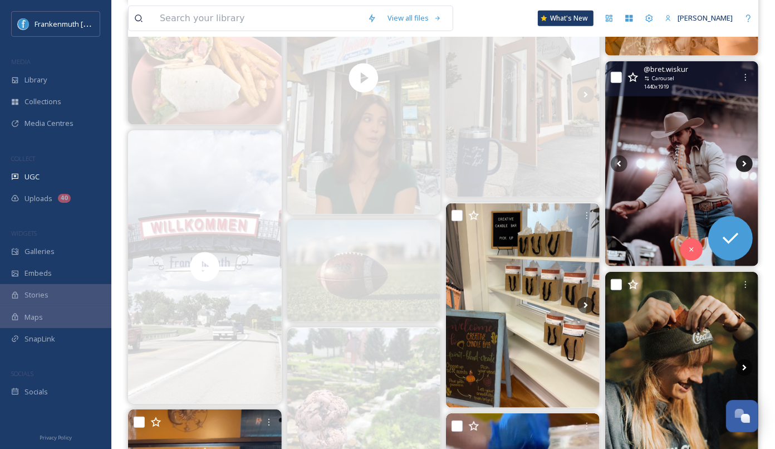
click at [744, 161] on icon at bounding box center [744, 164] width 4 height 6
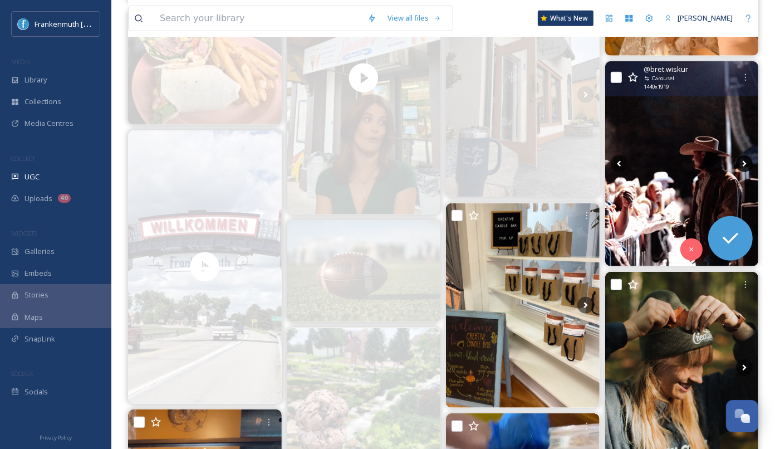
click at [742, 164] on icon at bounding box center [744, 163] width 17 height 17
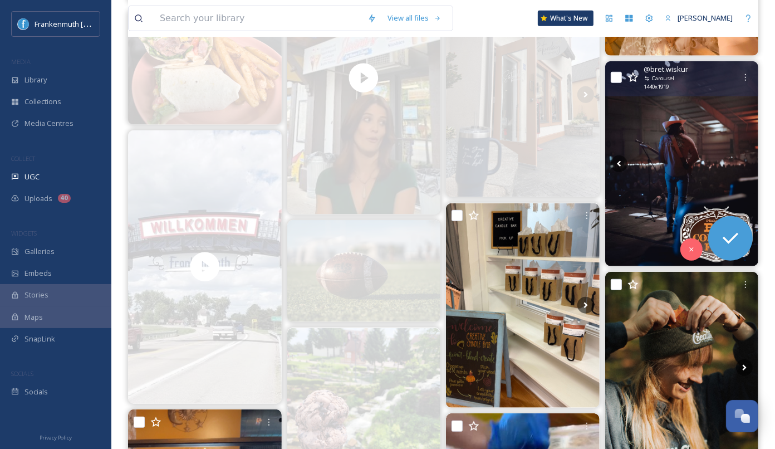
click at [671, 140] on img at bounding box center [682, 163] width 154 height 204
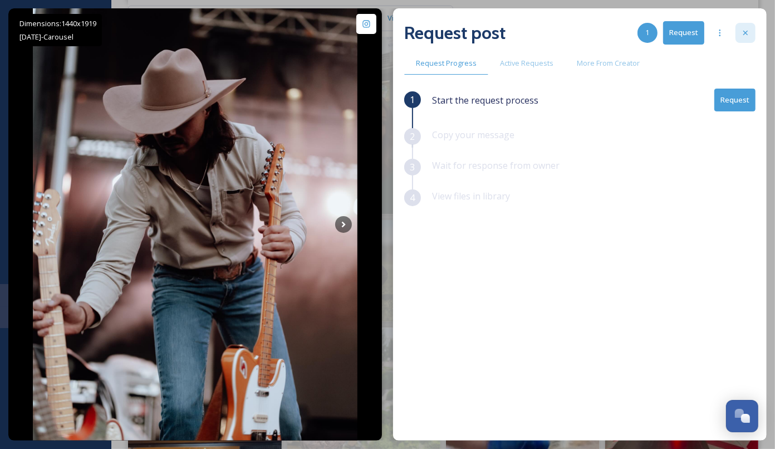
click at [743, 31] on icon at bounding box center [745, 32] width 9 height 9
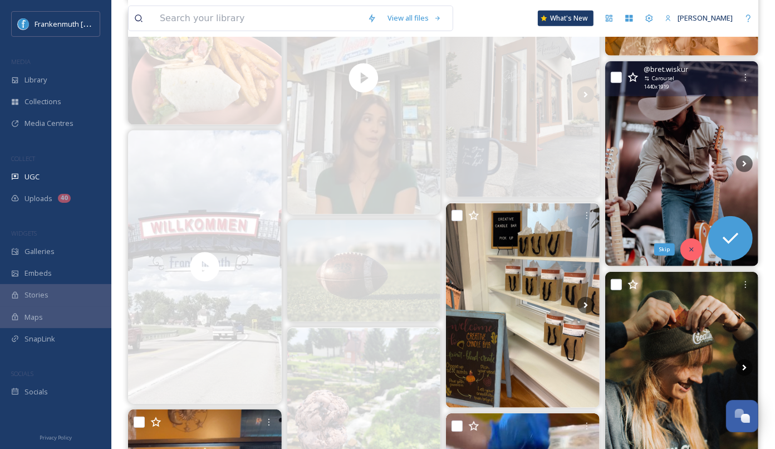
click at [686, 250] on div "Skip" at bounding box center [691, 249] width 22 height 22
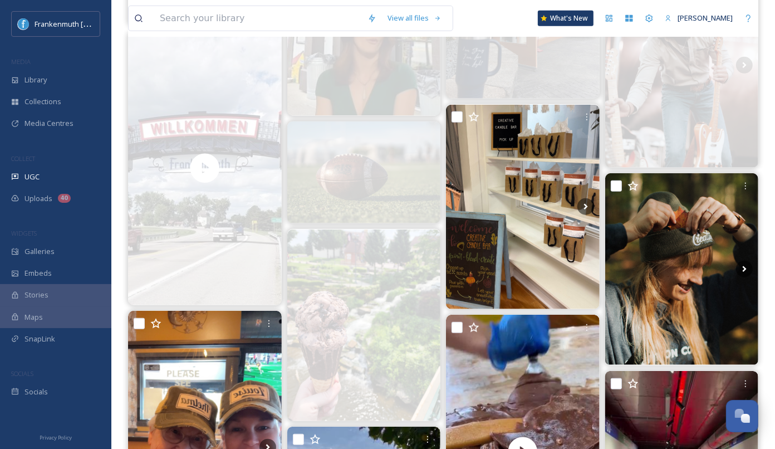
scroll to position [698, 0]
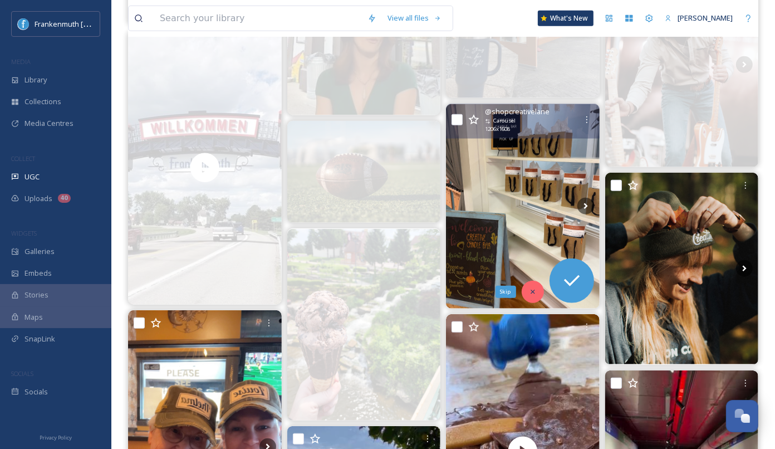
click at [531, 289] on icon at bounding box center [532, 291] width 4 height 4
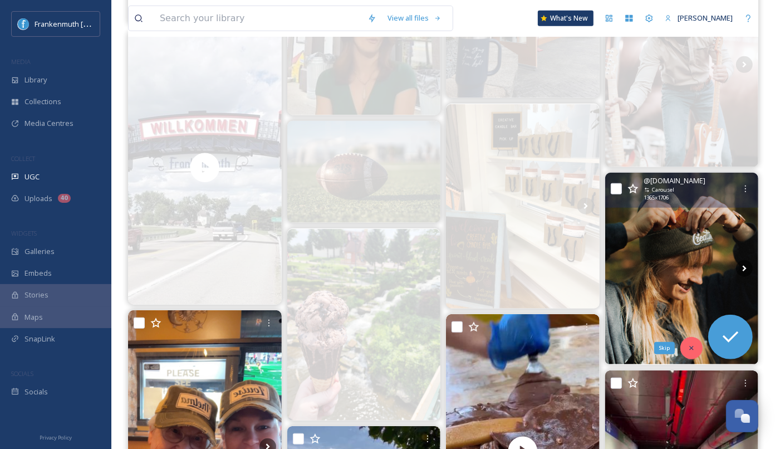
click at [695, 347] on div "Skip" at bounding box center [691, 348] width 22 height 22
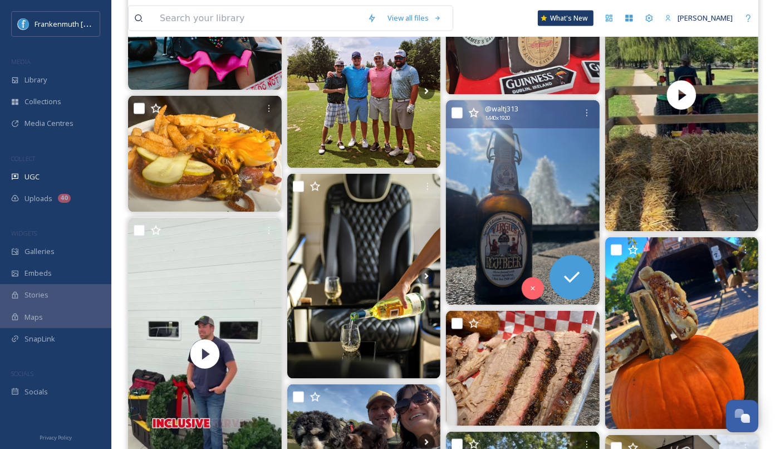
scroll to position [1390, 0]
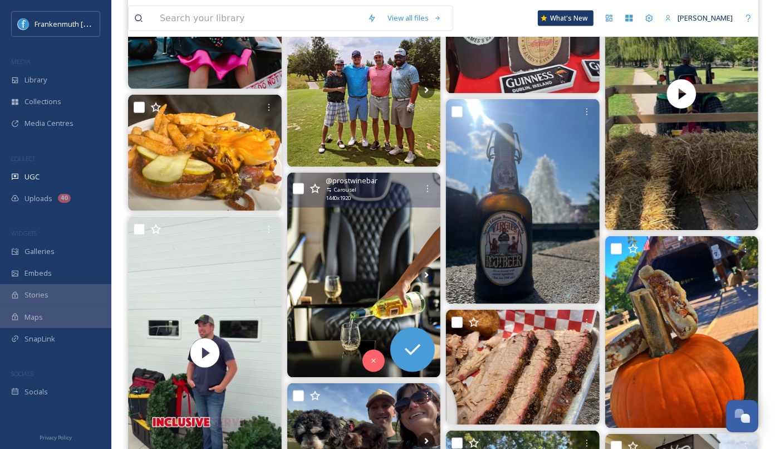
click at [367, 279] on img at bounding box center [364, 275] width 154 height 204
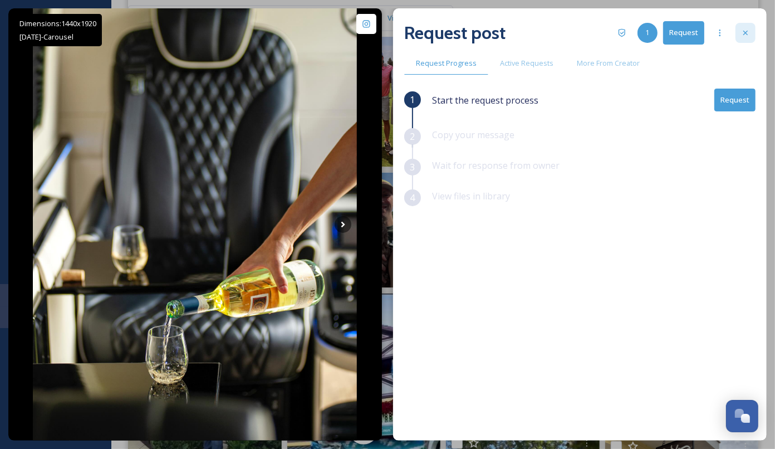
click at [746, 33] on icon at bounding box center [745, 33] width 4 height 4
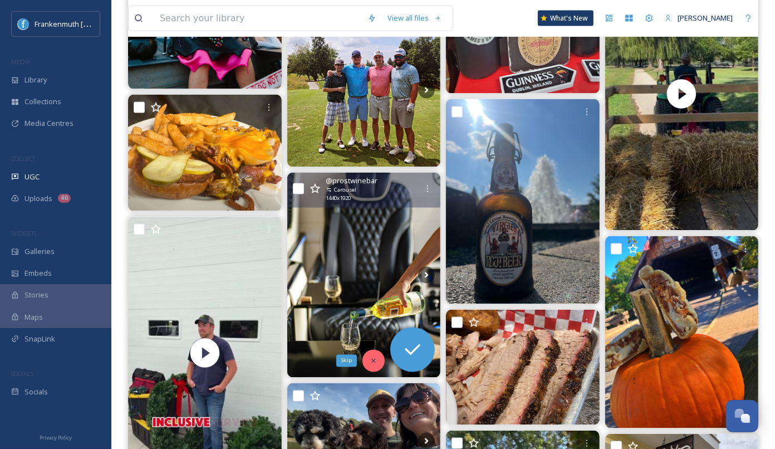
click at [377, 358] on icon at bounding box center [373, 361] width 8 height 8
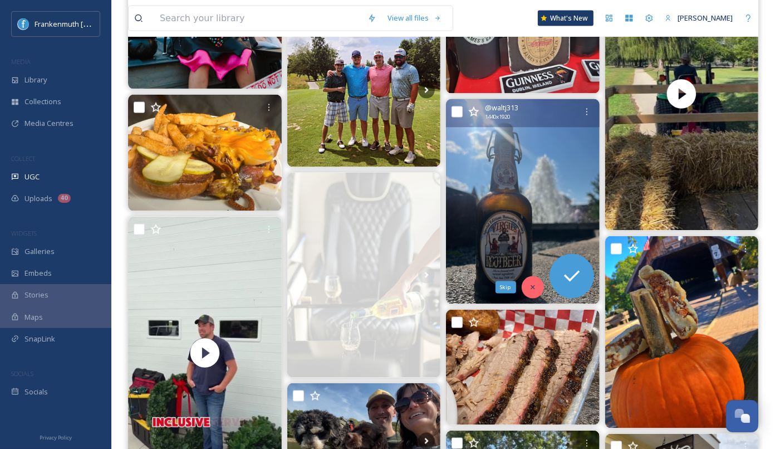
click at [529, 290] on div "Skip" at bounding box center [532, 287] width 22 height 22
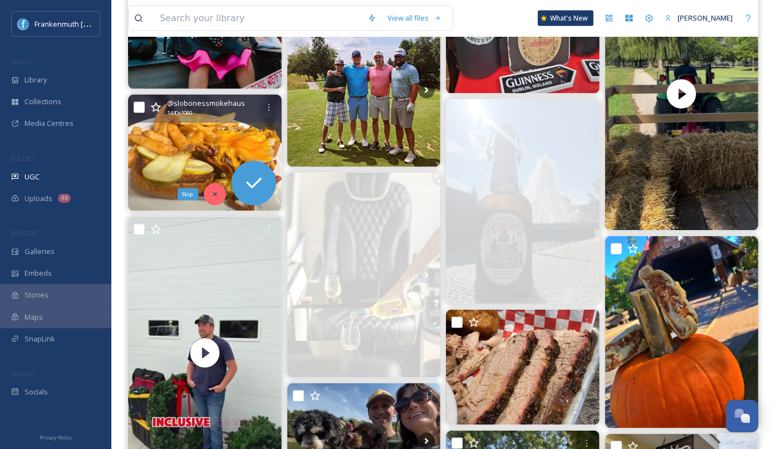
click at [218, 192] on icon at bounding box center [215, 194] width 8 height 8
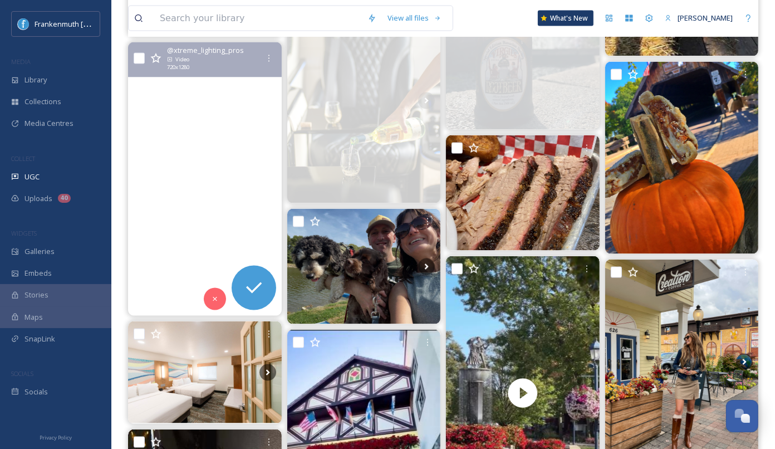
scroll to position [1564, 0]
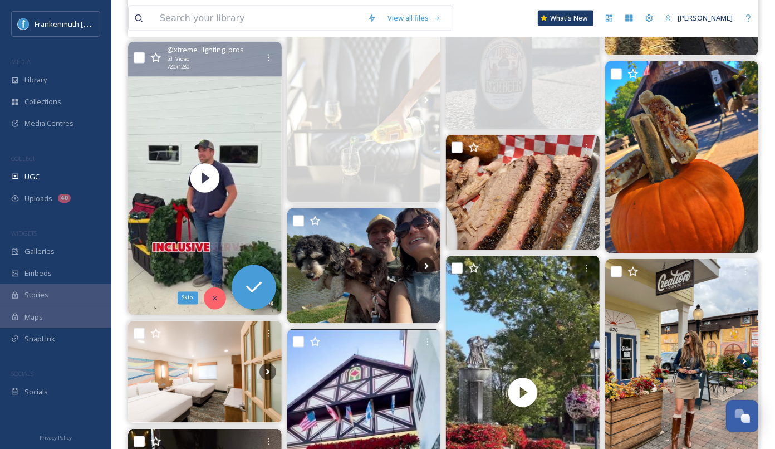
click at [208, 290] on div "Skip" at bounding box center [215, 298] width 22 height 22
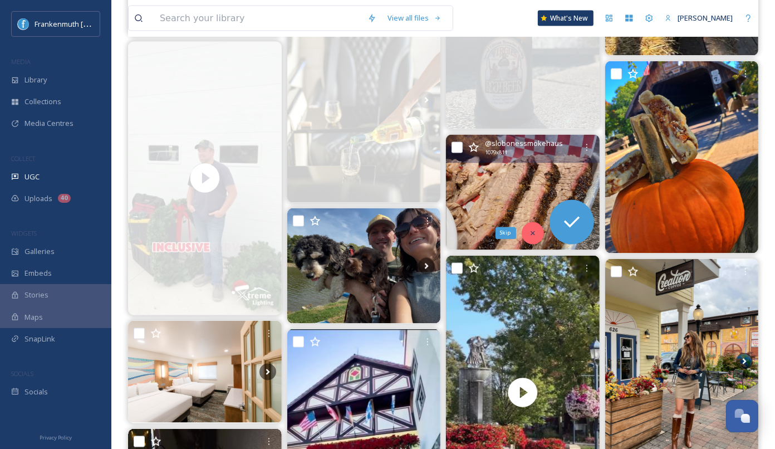
click at [530, 235] on icon at bounding box center [533, 233] width 8 height 8
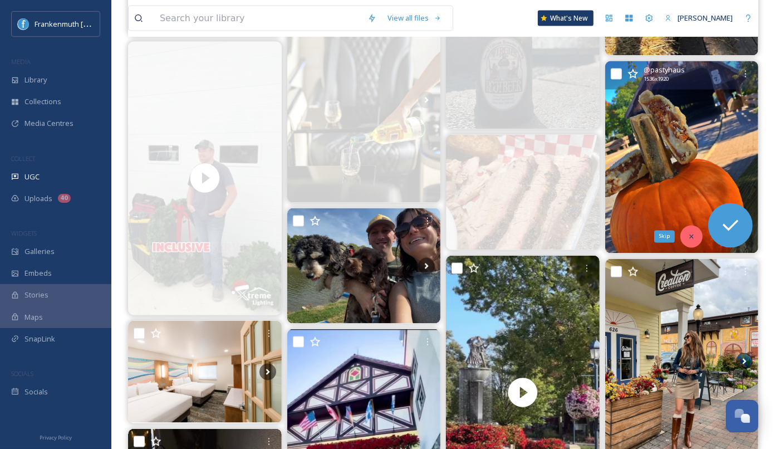
click at [687, 237] on icon at bounding box center [691, 237] width 8 height 8
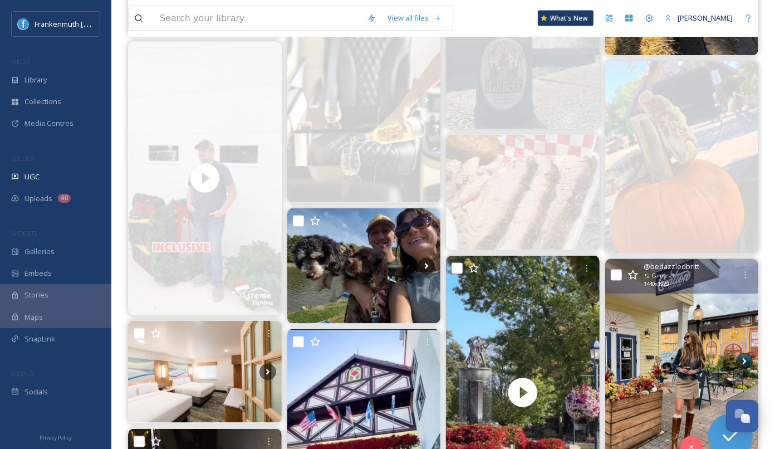
click at [672, 328] on img at bounding box center [682, 361] width 154 height 204
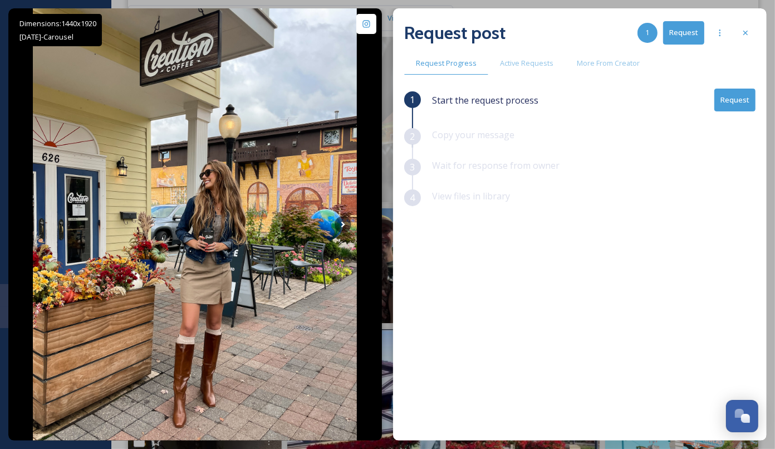
click at [732, 98] on button "Request" at bounding box center [734, 99] width 41 height 23
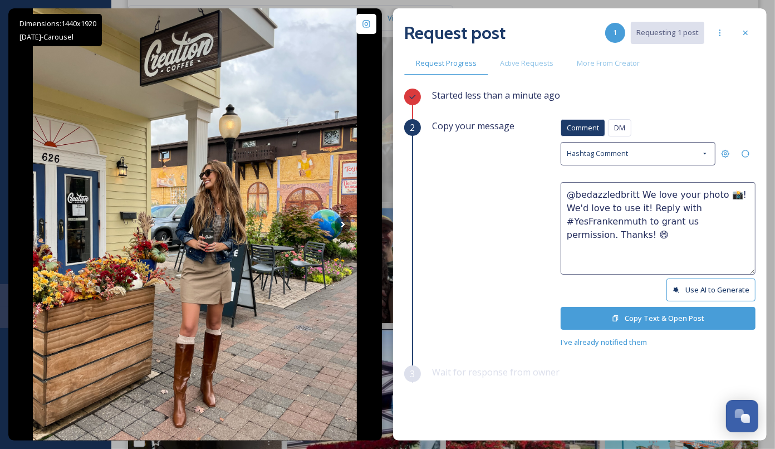
click at [710, 194] on textarea "@bedazzledbritt We love your photo 📸! We'd love to use it! Reply with #YesFrank…" at bounding box center [657, 228] width 195 height 92
click at [641, 209] on textarea "@bedazzledbritt We love your photos 📸! We'd love to use it! Reply with #YesFran…" at bounding box center [657, 228] width 195 height 92
type textarea "@bedazzledbritt We love your photos 📸! We'd love to use them! Reply with #YesFr…"
click at [669, 312] on button "Copy Text & Open Post" at bounding box center [657, 318] width 195 height 23
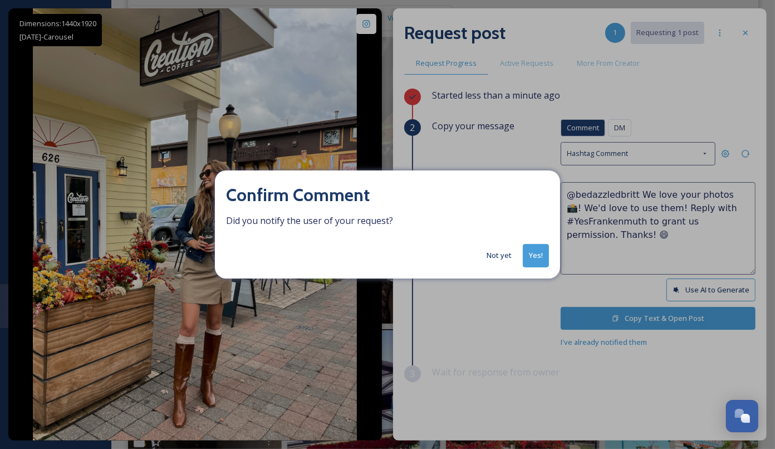
click at [534, 257] on button "Yes!" at bounding box center [536, 255] width 26 height 23
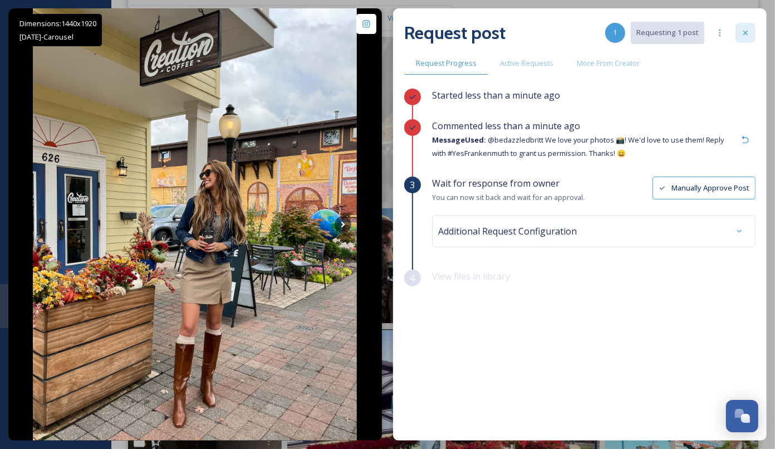
click at [743, 36] on icon at bounding box center [745, 32] width 9 height 9
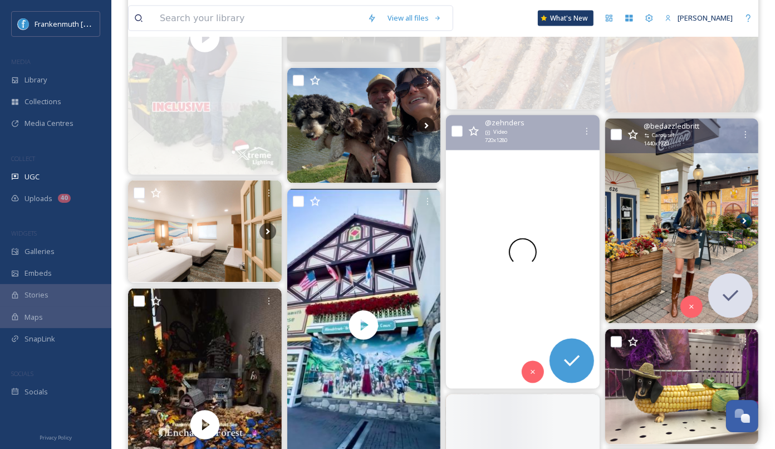
scroll to position [1706, 0]
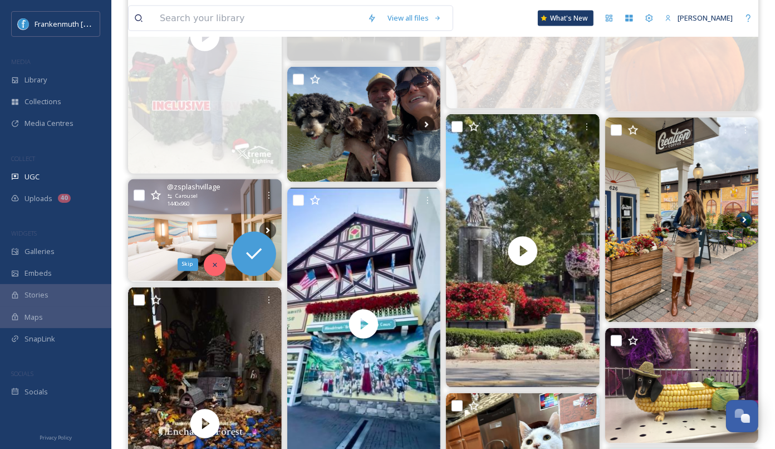
click at [211, 263] on icon at bounding box center [215, 265] width 8 height 8
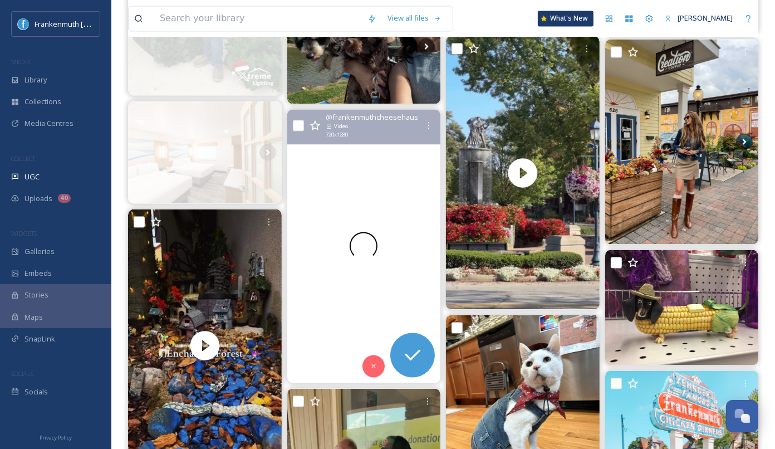
scroll to position [1806, 0]
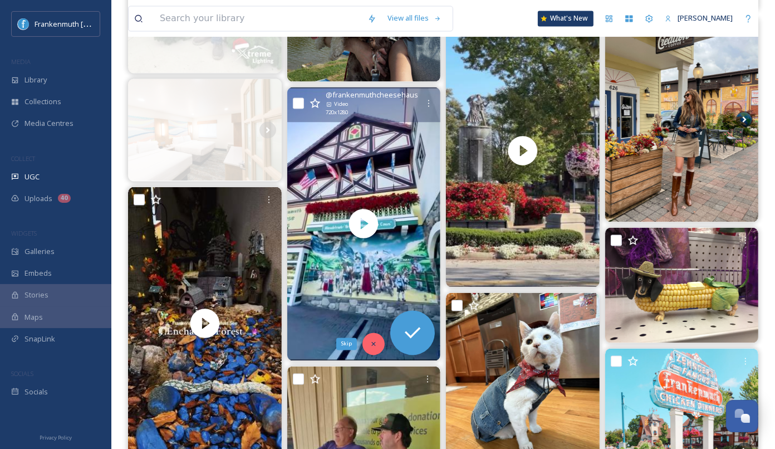
click at [369, 350] on div "Skip" at bounding box center [373, 343] width 22 height 22
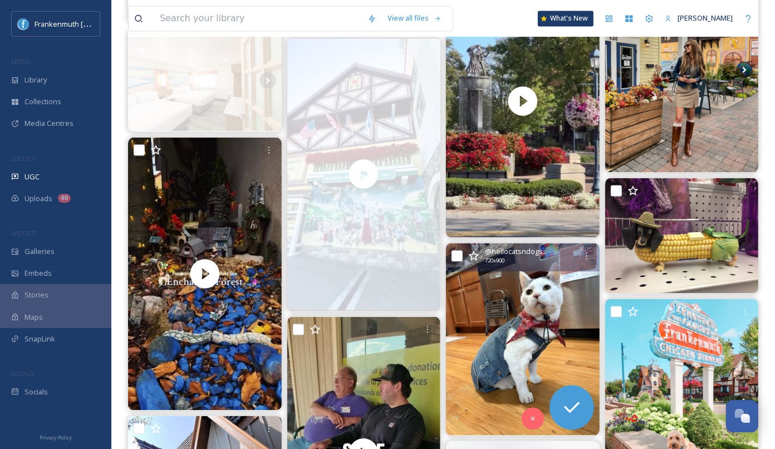
scroll to position [1865, 0]
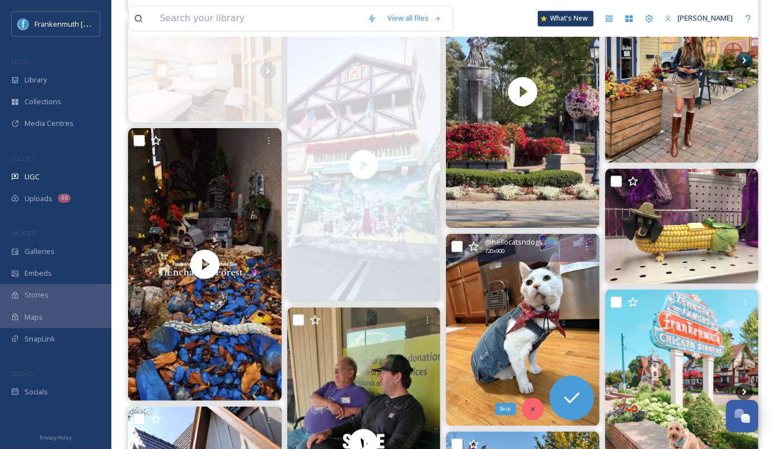
click at [535, 412] on div "Skip" at bounding box center [532, 408] width 22 height 22
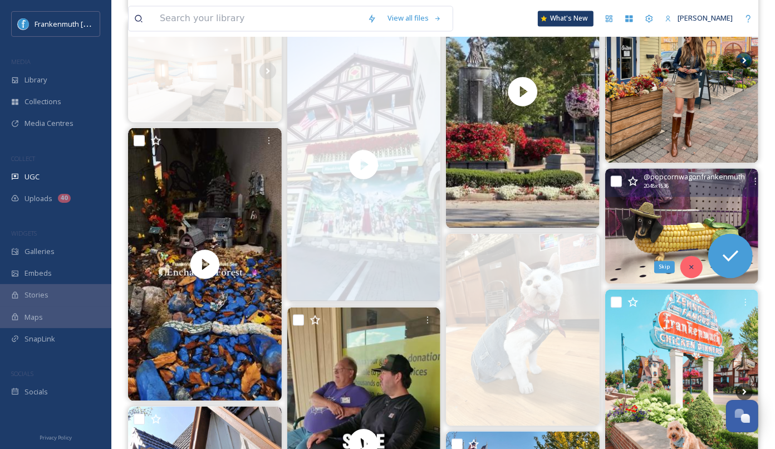
click at [695, 270] on div "Skip" at bounding box center [691, 266] width 22 height 22
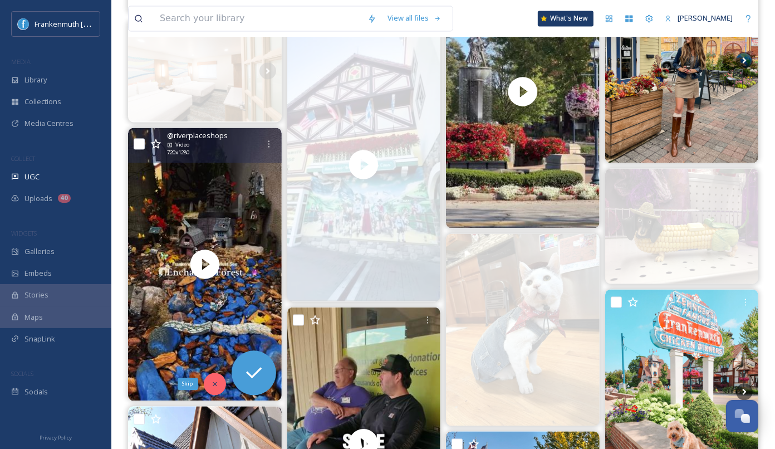
click at [211, 384] on icon at bounding box center [215, 384] width 8 height 8
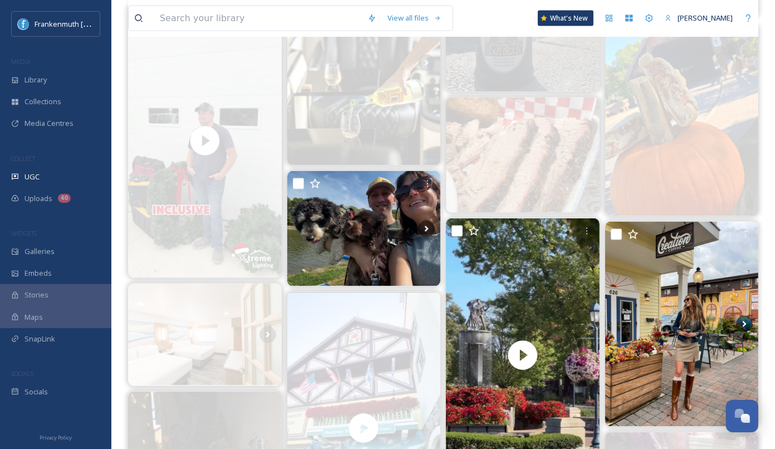
scroll to position [1700, 0]
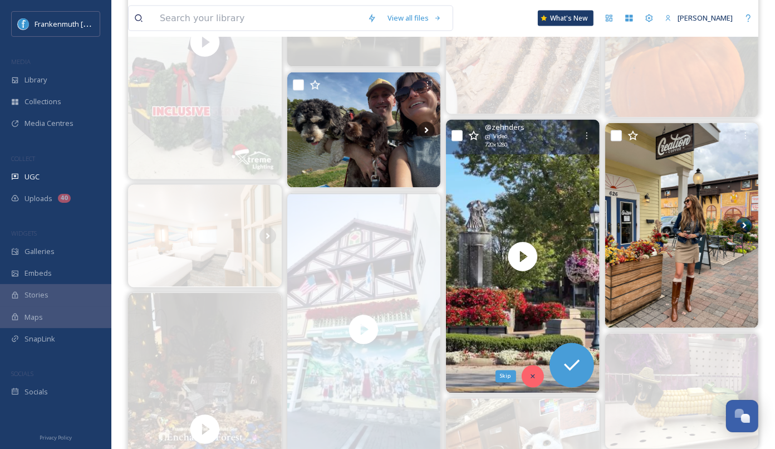
click at [531, 376] on icon at bounding box center [533, 376] width 8 height 8
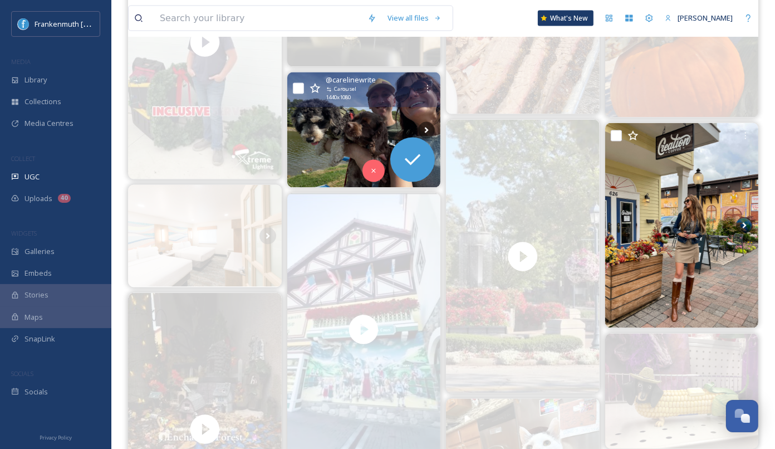
click at [333, 131] on img at bounding box center [364, 129] width 154 height 115
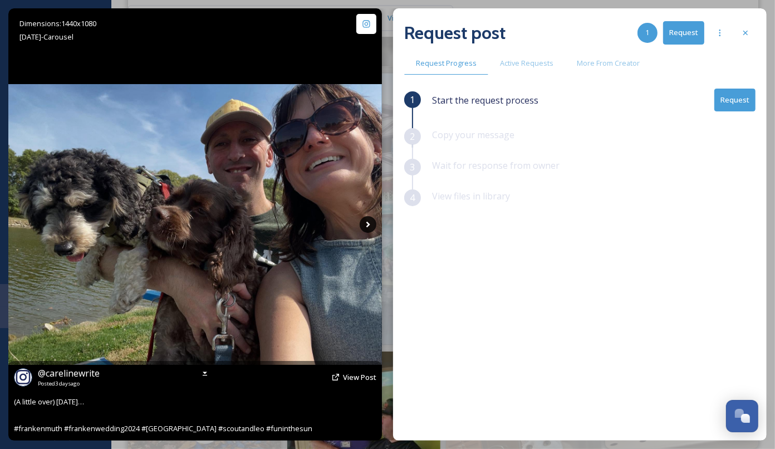
click at [369, 228] on icon at bounding box center [367, 224] width 17 height 17
click at [369, 224] on icon at bounding box center [367, 224] width 17 height 17
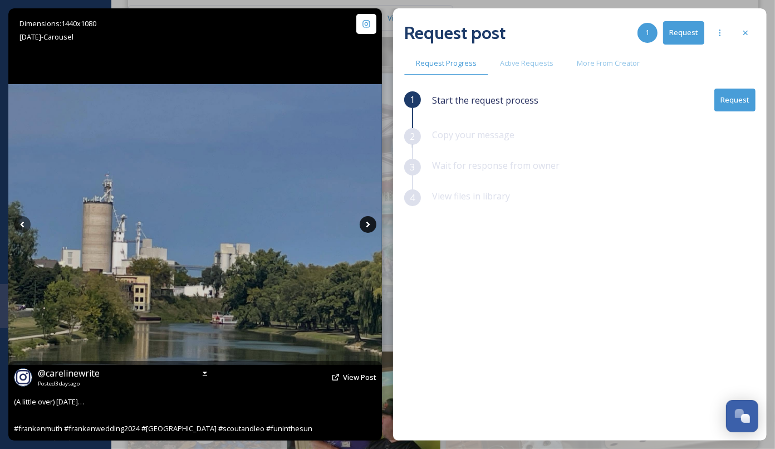
click at [369, 224] on icon at bounding box center [368, 224] width 4 height 6
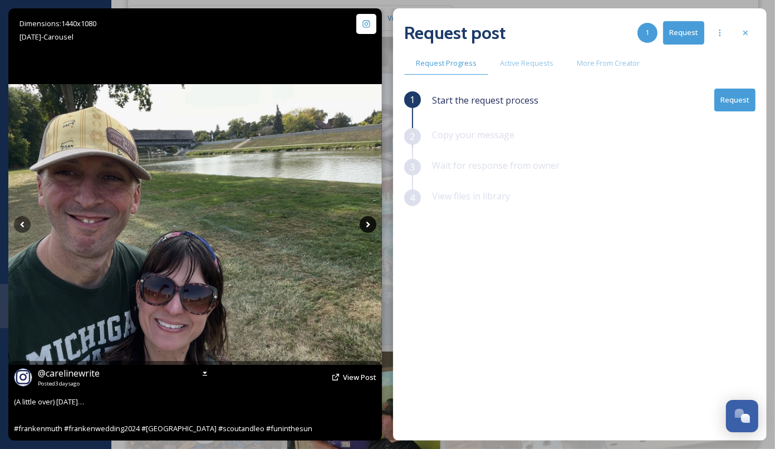
click at [369, 224] on icon at bounding box center [367, 224] width 17 height 17
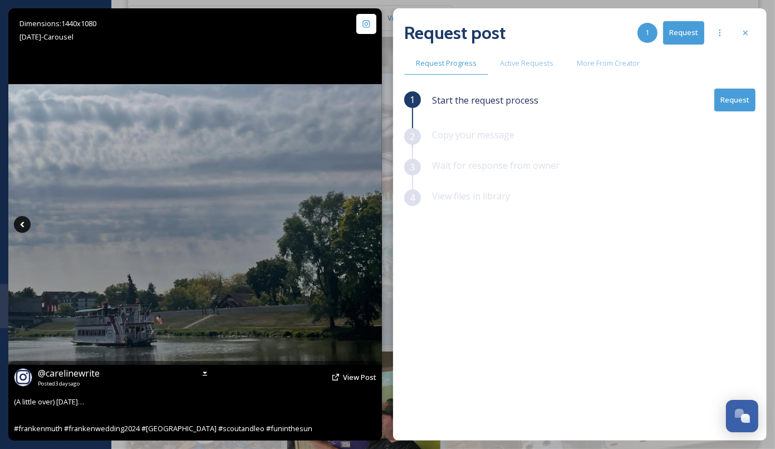
click at [19, 220] on icon at bounding box center [22, 224] width 17 height 17
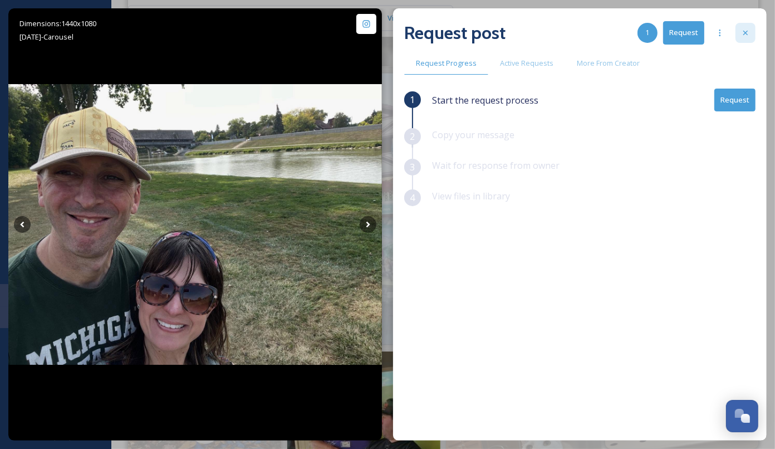
click at [750, 33] on icon at bounding box center [745, 32] width 9 height 9
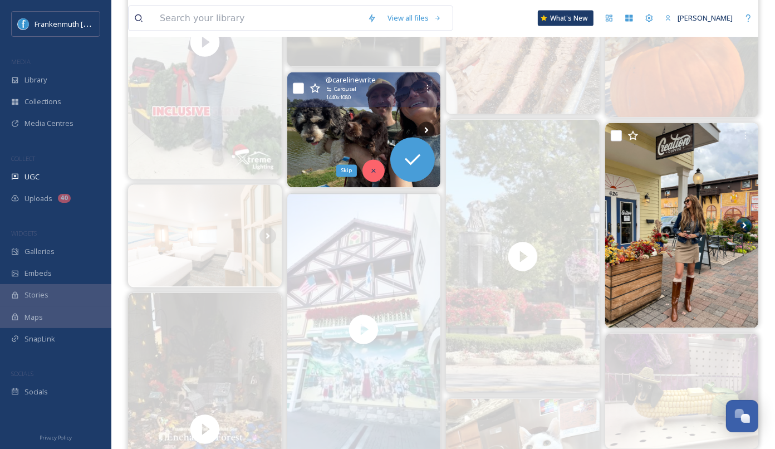
click at [375, 168] on icon at bounding box center [373, 171] width 8 height 8
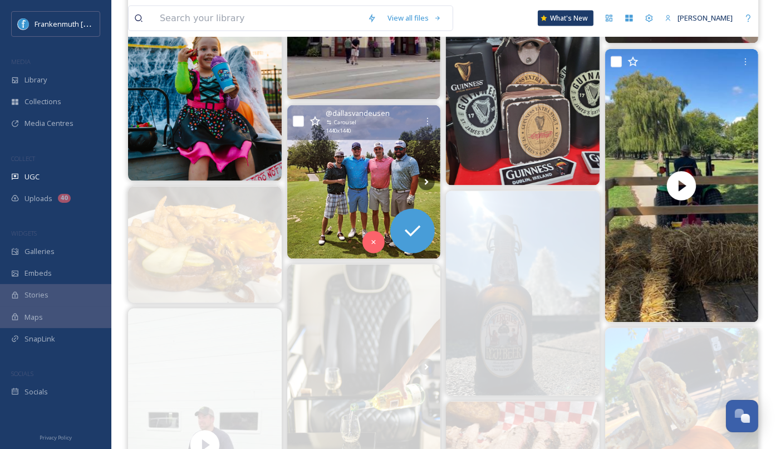
scroll to position [1297, 0]
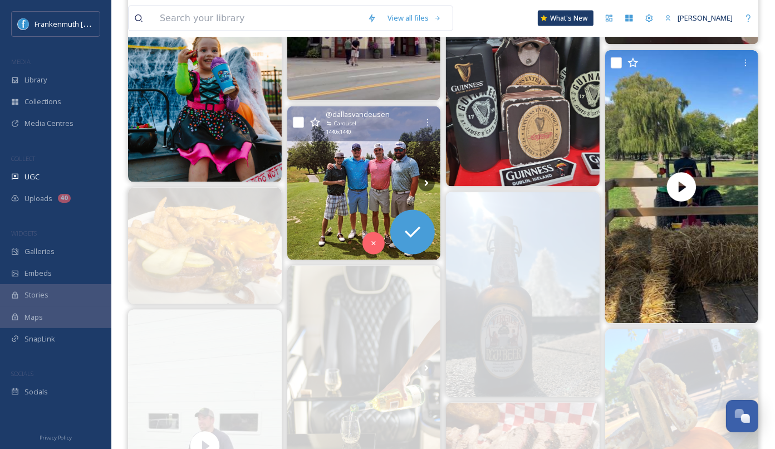
click at [375, 168] on img at bounding box center [364, 183] width 154 height 154
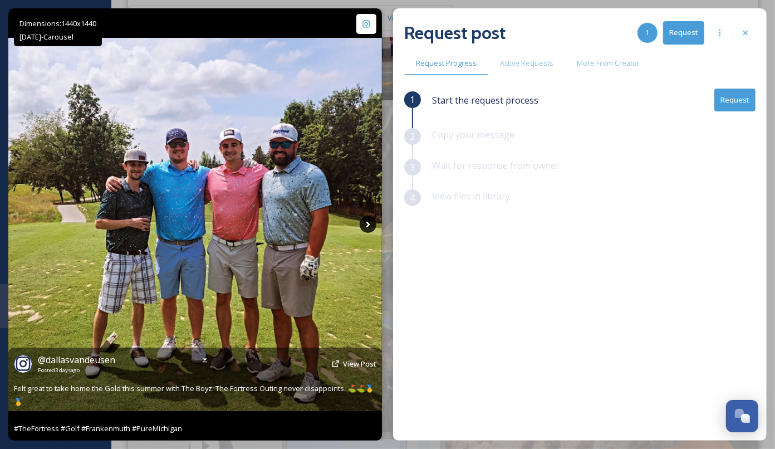
click at [369, 228] on icon at bounding box center [367, 224] width 17 height 17
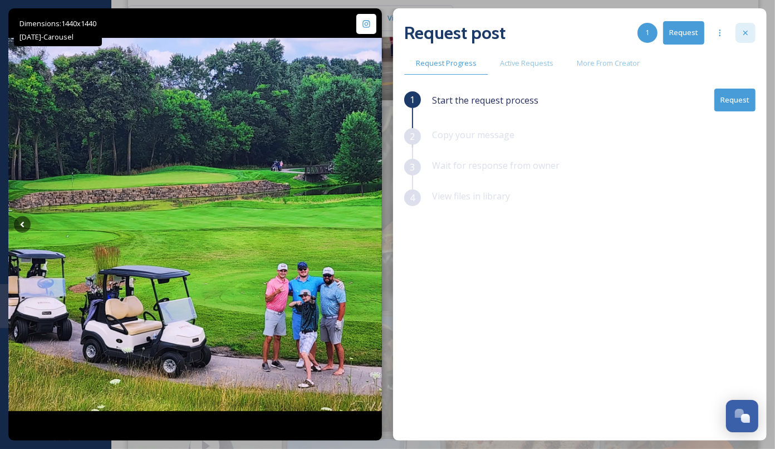
click at [745, 40] on div at bounding box center [745, 33] width 20 height 20
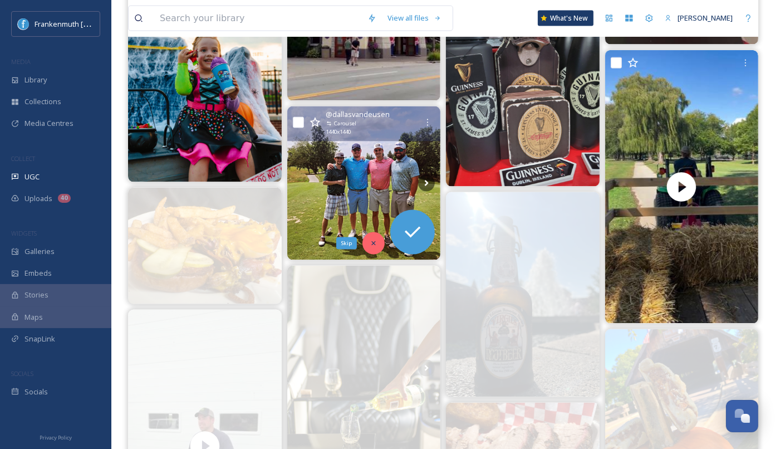
click at [372, 245] on icon at bounding box center [373, 243] width 8 height 8
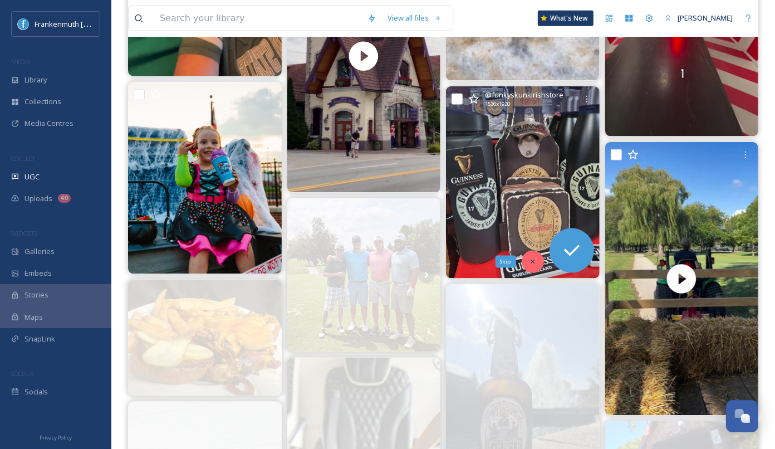
scroll to position [1199, 0]
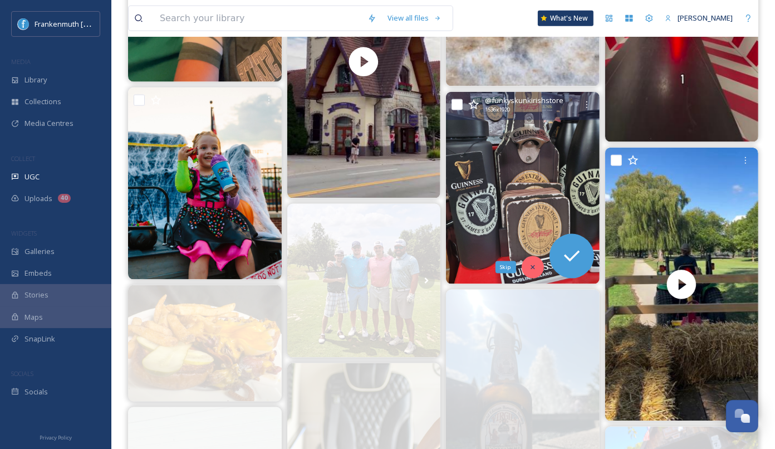
click at [530, 272] on div "Skip" at bounding box center [532, 267] width 22 height 22
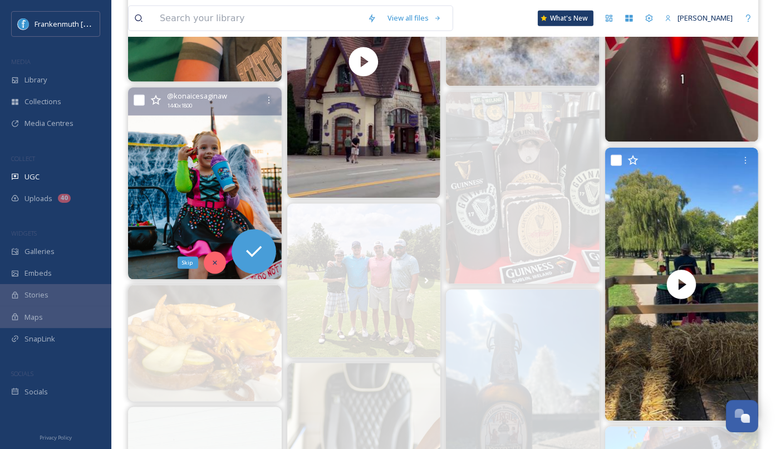
click at [217, 262] on icon at bounding box center [215, 263] width 8 height 8
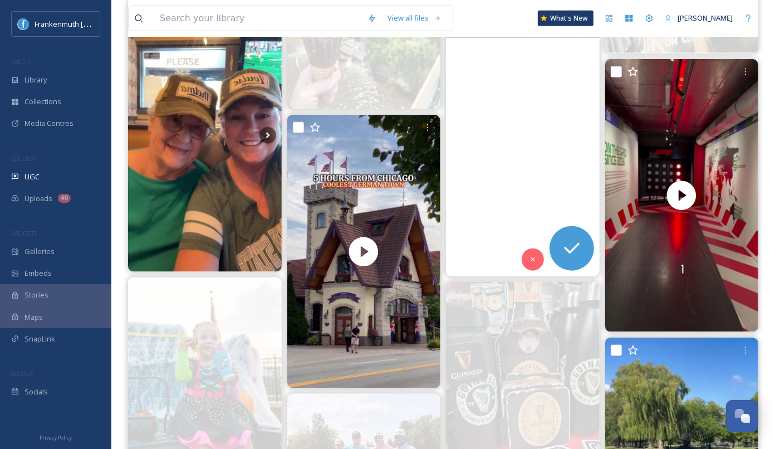
scroll to position [1030, 0]
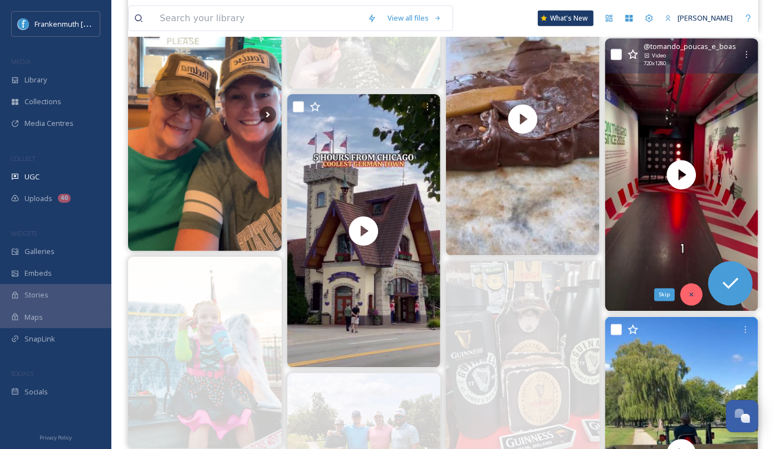
click at [688, 290] on icon at bounding box center [691, 294] width 8 height 8
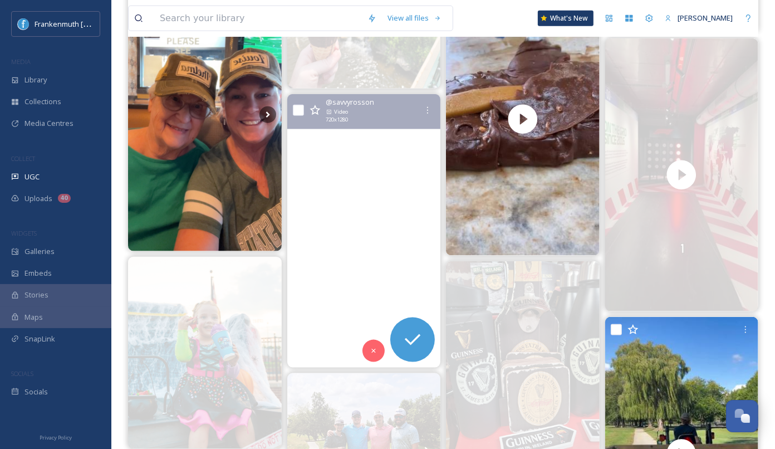
click at [358, 275] on video "✨5 hour road trip from Chicago!✨\a.\a.\a.\aFrankenmuth, MI is only 5 hours from…" at bounding box center [364, 230] width 154 height 273
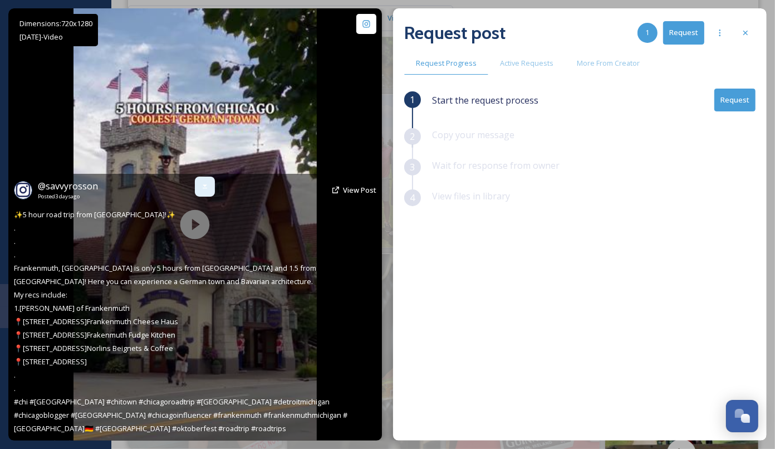
click at [201, 182] on icon at bounding box center [204, 186] width 9 height 9
